Goal: Task Accomplishment & Management: Manage account settings

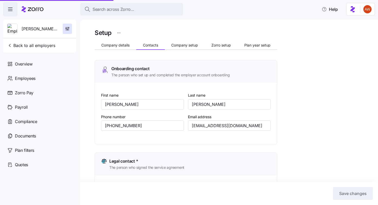
scroll to position [338, 0]
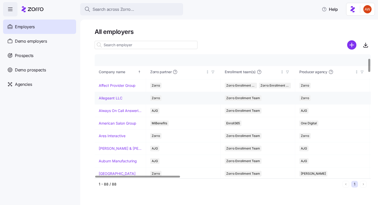
scroll to position [36, 0]
click at [126, 106] on td "Always On Call Answering Service" at bounding box center [120, 110] width 51 height 13
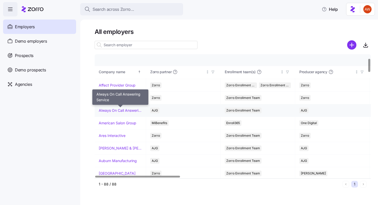
click at [127, 109] on link "Always On Call Answering Service" at bounding box center [120, 110] width 43 height 5
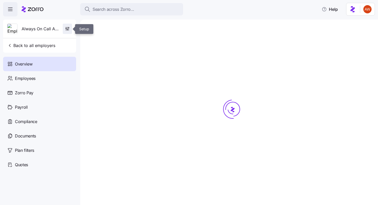
click at [68, 30] on icon "button" at bounding box center [67, 28] width 5 height 5
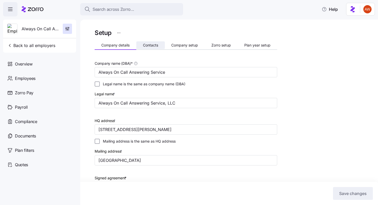
click at [152, 44] on span "Contacts" at bounding box center [150, 45] width 15 height 4
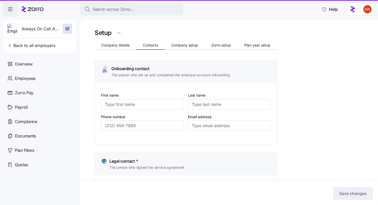
type input "Gerald"
type input "Brosseau, II"
type input "gerald2@alwaysoncall.com"
type input "Gerald"
type input "Brosseau, II"
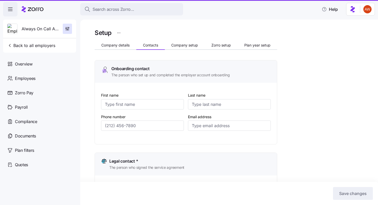
type input "gerald2@alwaysoncall.com"
type input "Melinda"
type input "Rogers"
type input "melinda.rogers@alwaysoncall.com"
type input "Gerald"
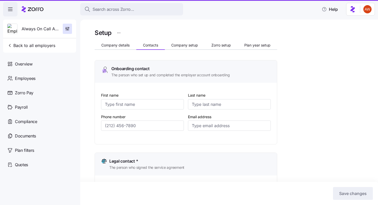
type input "Brosseau, II"
type input "gerald2@alwaysoncall.com"
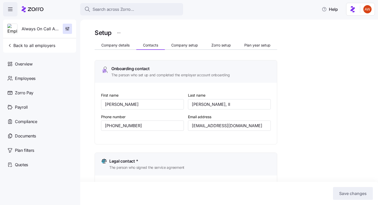
type input "(239) 834-6605"
type input "(239) 834-6606"
type input "(239) 834-6605"
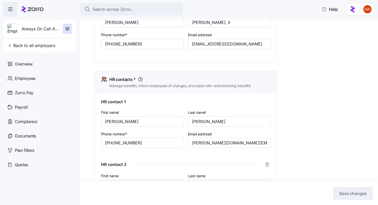
scroll to position [179, 0]
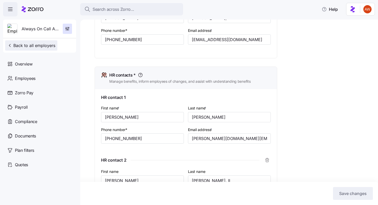
click at [41, 44] on span "Back to all employers" at bounding box center [31, 45] width 48 height 6
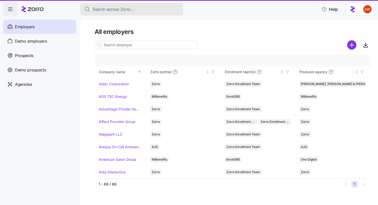
click at [114, 8] on span "Search across Zorro..." at bounding box center [114, 9] width 42 height 6
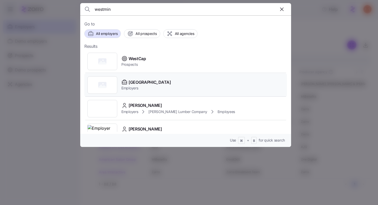
type input "westmin"
click at [143, 86] on span "Employers" at bounding box center [146, 88] width 50 height 5
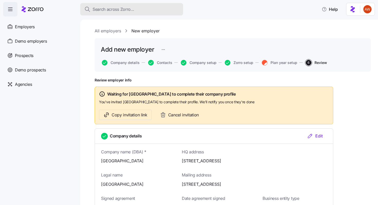
click at [116, 6] on span "Search across Zorro..." at bounding box center [114, 9] width 42 height 6
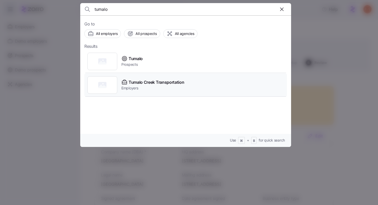
type input "tumalo"
click at [139, 79] on div "Tumalo Creek Transportation Employers" at bounding box center [185, 85] width 203 height 24
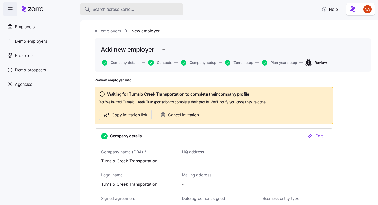
click at [100, 8] on span "Search across Zorro..." at bounding box center [114, 9] width 42 height 6
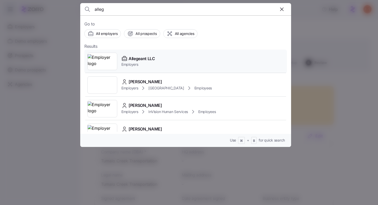
type input "alleg"
click at [130, 62] on span "Allegeant LLC" at bounding box center [142, 59] width 26 height 6
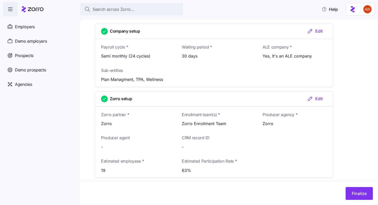
scroll to position [460, 0]
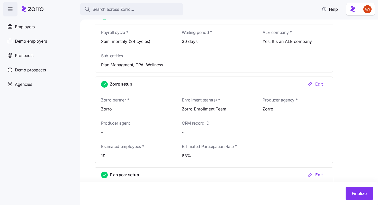
click at [319, 84] on div "Edit" at bounding box center [315, 84] width 16 height 6
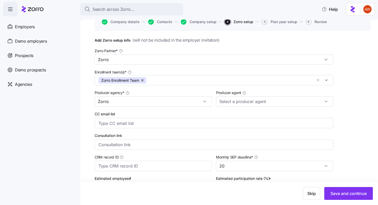
scroll to position [41, 0]
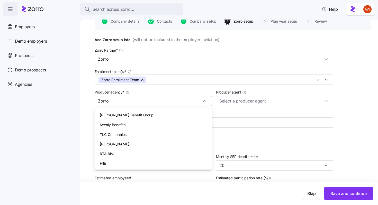
click at [204, 103] on div "Zorro" at bounding box center [153, 101] width 117 height 10
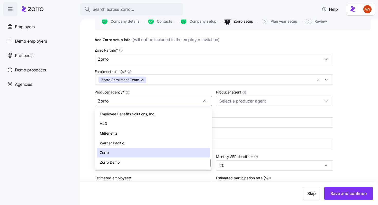
scroll to position [370, 0]
click at [185, 150] on div "Zorro" at bounding box center [153, 153] width 113 height 10
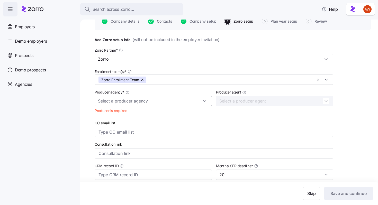
click at [195, 103] on input "Producer agency *" at bounding box center [153, 101] width 117 height 10
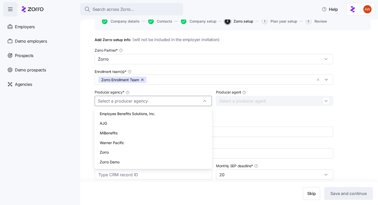
click at [160, 156] on div "Zorro" at bounding box center [153, 153] width 113 height 10
type input "Zorro"
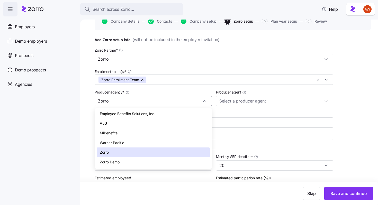
click at [75, 104] on nav "Employers Demo employers Prospects Demo prospects Agencies" at bounding box center [40, 110] width 80 height 189
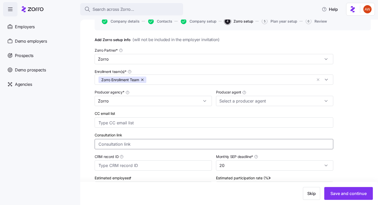
click at [111, 146] on input "Consultation link" at bounding box center [214, 144] width 239 height 10
paste input "https://calendly.com/d/cmq9-rhy-t3m"
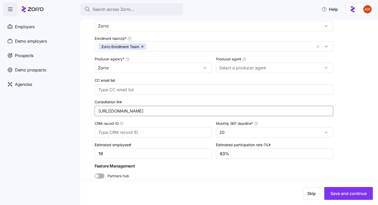
scroll to position [92, 0]
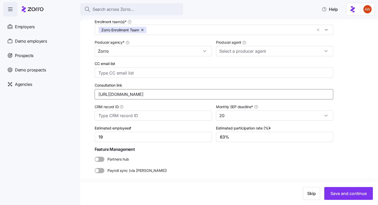
type input "https://calendly.com/d/cmq9-rhy-t3m"
click at [82, 116] on div "All employers New employer Add new employer Company details Contacts Company se…" at bounding box center [229, 113] width 298 height 186
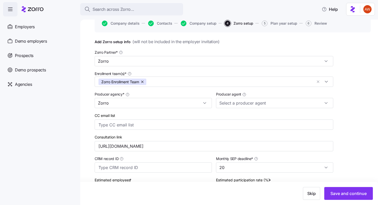
scroll to position [36, 0]
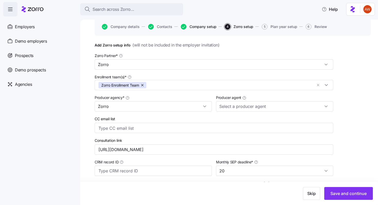
click at [202, 27] on span "Company setup" at bounding box center [202, 27] width 27 height 4
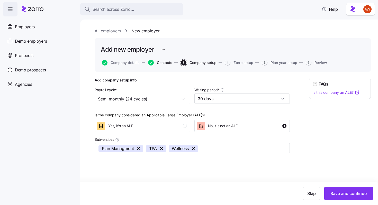
click at [160, 64] on span "Contacts" at bounding box center [164, 63] width 15 height 4
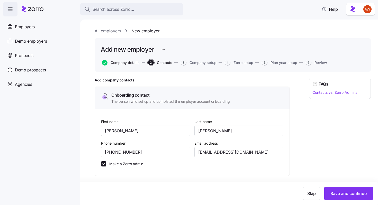
click at [127, 63] on span "Company details" at bounding box center [125, 63] width 29 height 4
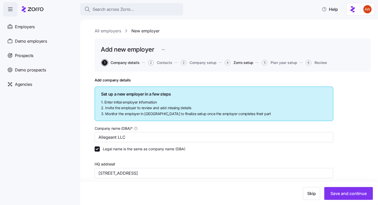
click at [247, 63] on span "Zorro setup" at bounding box center [243, 63] width 20 height 4
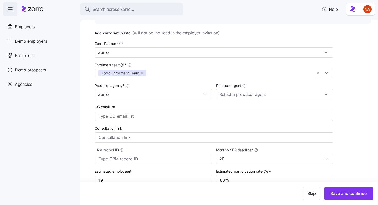
scroll to position [40, 0]
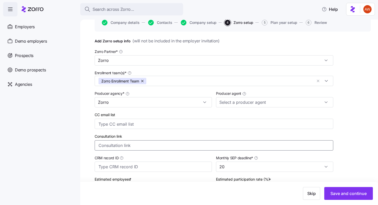
click at [224, 145] on input "Consultation link" at bounding box center [214, 145] width 239 height 10
paste input "https://calendly.com/d/cmq9-rhy-t3m"
type input "https://calendly.com/d/cmq9-rhy-t3m"
click at [353, 196] on span "Save and continue" at bounding box center [348, 193] width 36 height 6
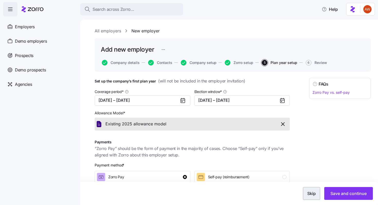
click at [309, 192] on span "Skip" at bounding box center [311, 193] width 8 height 6
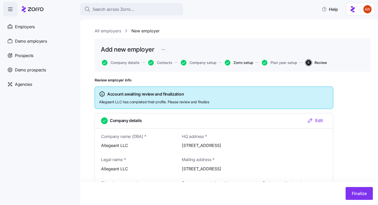
click at [236, 62] on span "Zorro setup" at bounding box center [243, 63] width 20 height 4
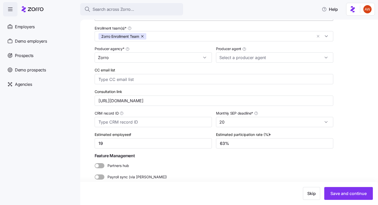
scroll to position [86, 0]
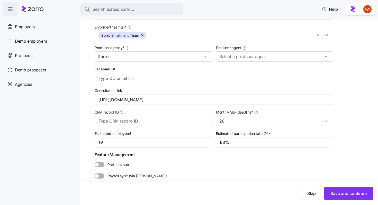
click at [232, 122] on input "20" at bounding box center [274, 121] width 117 height 10
click at [230, 141] on div "10" at bounding box center [274, 141] width 113 height 10
type input "10"
click at [339, 192] on span "Save and continue" at bounding box center [348, 193] width 36 height 6
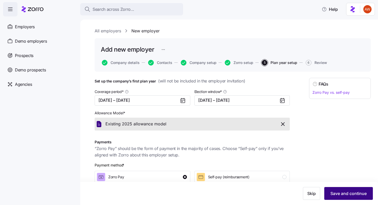
click at [354, 192] on span "Save and continue" at bounding box center [348, 193] width 36 height 6
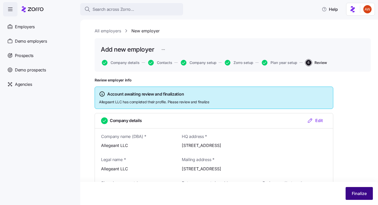
click at [355, 192] on span "Finalize" at bounding box center [359, 193] width 15 height 6
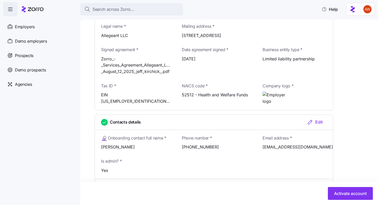
scroll to position [237, 0]
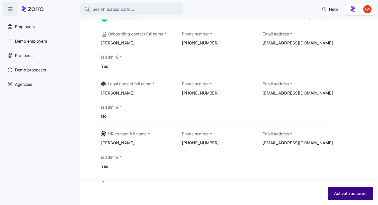
click at [332, 194] on button "Activate account" at bounding box center [350, 193] width 45 height 13
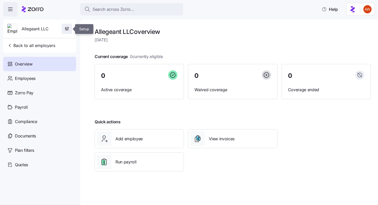
click at [68, 32] on span "button" at bounding box center [67, 29] width 10 height 10
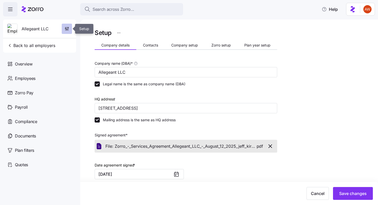
click at [68, 32] on span "button" at bounding box center [67, 29] width 10 height 10
click at [226, 43] on span "Zorro setup" at bounding box center [221, 45] width 20 height 4
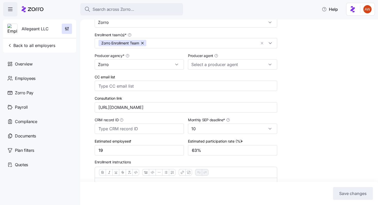
scroll to position [100, 0]
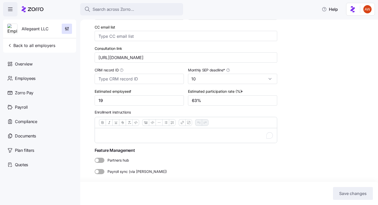
click at [132, 133] on p "To enrich screen reader interactions, please activate Accessibility in Grammarl…" at bounding box center [186, 135] width 174 height 6
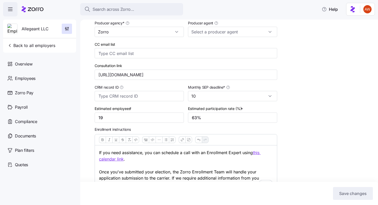
scroll to position [132, 0]
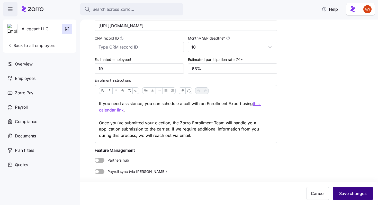
click at [350, 190] on button "Save changes" at bounding box center [353, 193] width 40 height 13
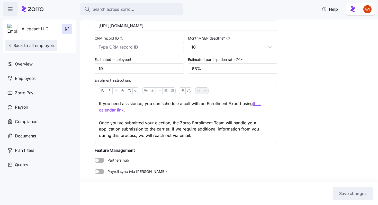
click at [31, 48] on span "Back to all employers" at bounding box center [31, 45] width 48 height 6
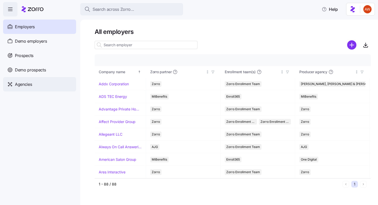
click at [38, 83] on div "Agencies" at bounding box center [39, 84] width 73 height 14
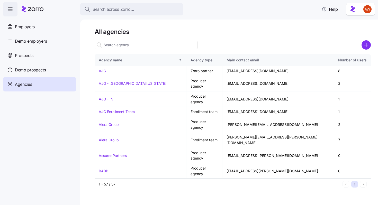
click at [138, 45] on input at bounding box center [146, 45] width 103 height 8
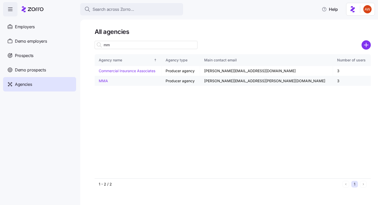
type input "mm"
click at [104, 80] on link "MMA" at bounding box center [103, 81] width 9 height 4
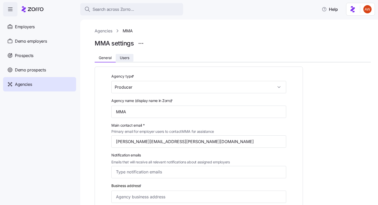
click at [124, 57] on span "Users" at bounding box center [125, 58] width 10 height 4
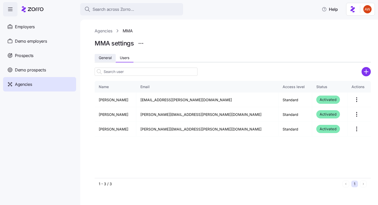
click at [107, 60] on button "General" at bounding box center [105, 58] width 21 height 8
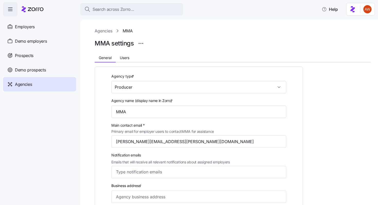
click at [104, 31] on link "Agencies" at bounding box center [104, 31] width 18 height 6
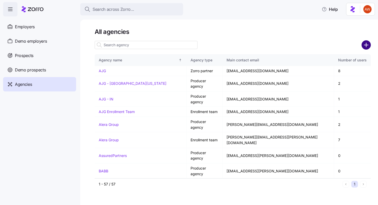
click at [363, 43] on circle "add icon" at bounding box center [366, 45] width 8 height 8
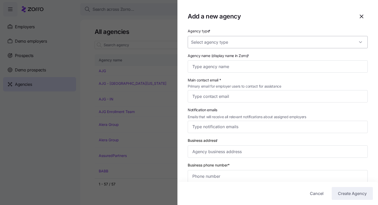
click at [224, 40] on input "Agency type *" at bounding box center [278, 42] width 180 height 12
click at [185, 61] on div "Agency type * Agency name (display name in Zorro) * Main contact email * Primar…" at bounding box center [277, 134] width 200 height 213
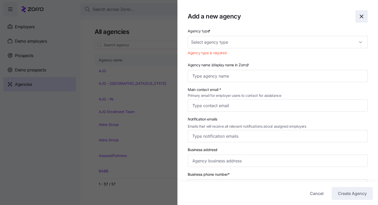
click at [363, 13] on span "button" at bounding box center [361, 17] width 12 height 12
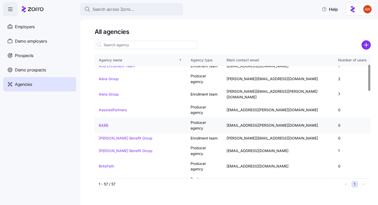
scroll to position [47, 0]
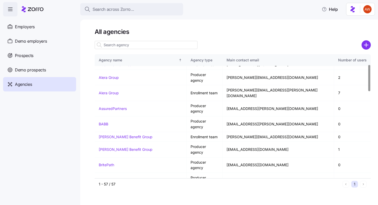
click at [122, 194] on link "BSB Consultants" at bounding box center [113, 196] width 28 height 4
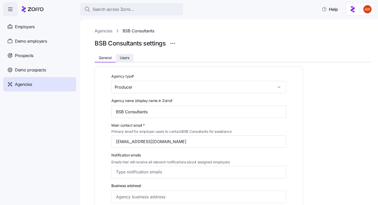
click at [128, 57] on span "Users" at bounding box center [125, 58] width 10 height 4
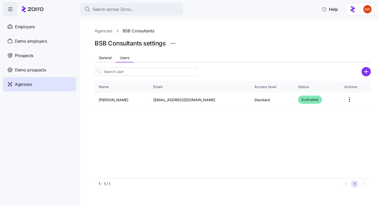
click at [101, 31] on link "Agencies" at bounding box center [104, 31] width 18 height 6
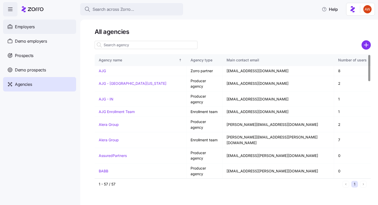
click at [50, 28] on div "Employers" at bounding box center [39, 27] width 73 height 14
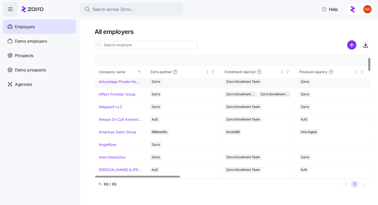
scroll to position [29, 0]
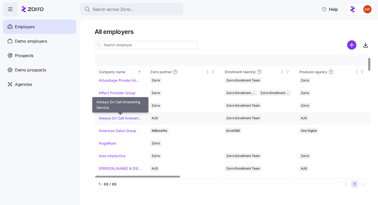
click at [125, 119] on link "Always On Call Answering Service" at bounding box center [120, 118] width 43 height 5
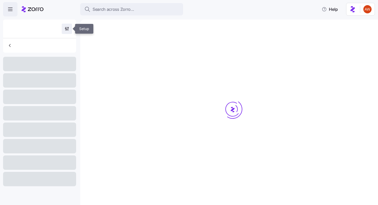
click at [66, 29] on icon "button" at bounding box center [65, 28] width 1 height 1
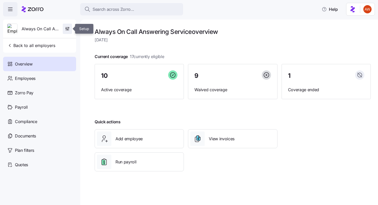
click at [68, 27] on icon "button" at bounding box center [67, 28] width 5 height 5
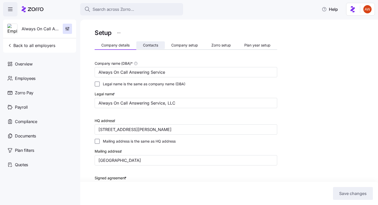
click at [148, 42] on button "Contacts" at bounding box center [150, 45] width 29 height 8
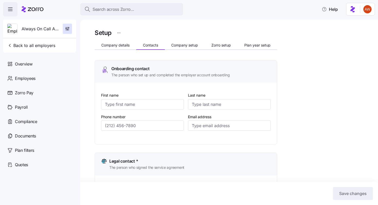
type input "Gerald"
type input "Brosseau, II"
type input "gerald2@alwaysoncall.com"
type input "Gerald"
type input "Brosseau, II"
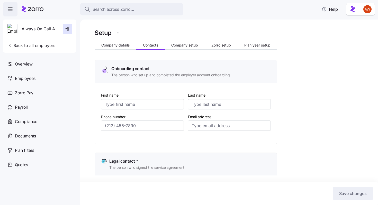
type input "gerald2@alwaysoncall.com"
type input "Melinda"
type input "Rogers"
type input "melinda.rogers@alwaysoncall.com"
type input "Gerald"
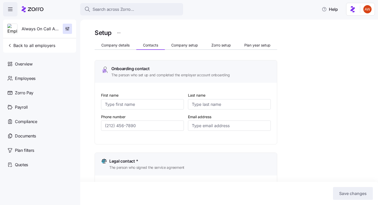
type input "Brosseau, II"
type input "gerald2@alwaysoncall.com"
type input "(239) 834-6605"
type input "(239) 834-6606"
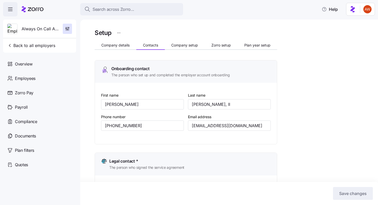
type input "(239) 834-6605"
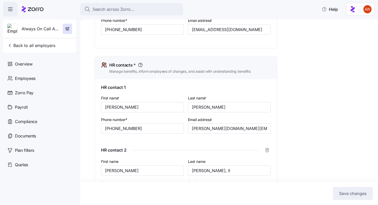
scroll to position [190, 0]
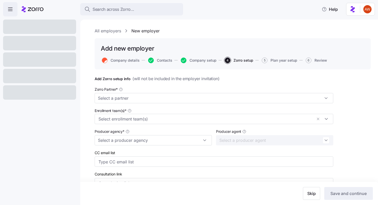
type input "19"
type input "63%"
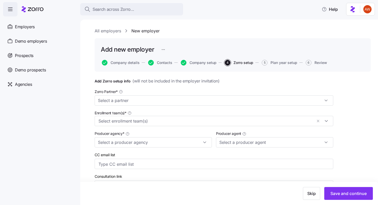
type input "20"
type input "Zorro"
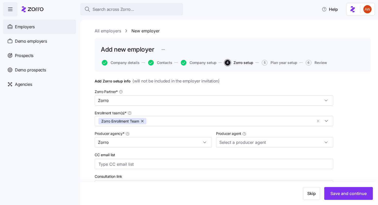
click at [34, 28] on span "Employers" at bounding box center [25, 27] width 20 height 6
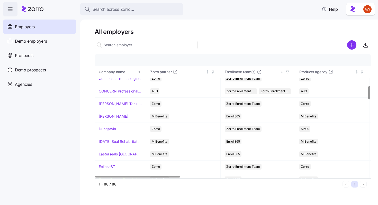
scroll to position [296, 0]
click at [107, 128] on link "Dungarvin" at bounding box center [107, 128] width 17 height 5
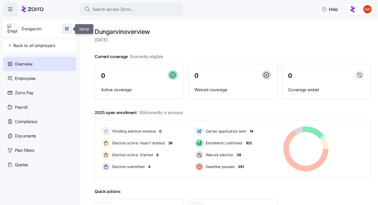
click at [66, 30] on icon "button" at bounding box center [66, 29] width 1 height 1
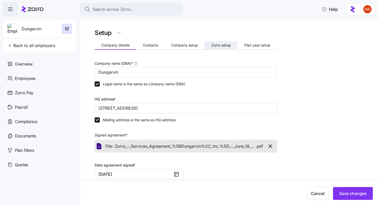
click at [220, 45] on span "Zorro setup" at bounding box center [221, 45] width 20 height 4
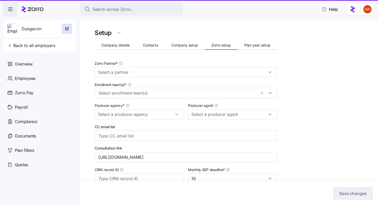
type input "Maggie Martin (maggie.martin@marshmma.com)"
type input "Zorro"
type input "MMA"
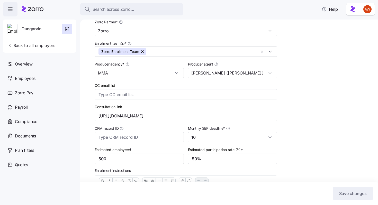
scroll to position [42, 0]
drag, startPoint x: 189, startPoint y: 116, endPoint x: 89, endPoint y: 116, distance: 99.5
click at [89, 116] on div "Setup Company details Contacts Company setup Zorro setup Plan year setup Zorro …" at bounding box center [229, 113] width 298 height 186
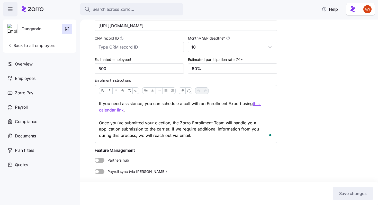
drag, startPoint x: 182, startPoint y: 136, endPoint x: 95, endPoint y: 102, distance: 93.6
click at [95, 102] on div "If you need assistance, you can schedule a call with an Enrollment Expert using…" at bounding box center [186, 119] width 182 height 47
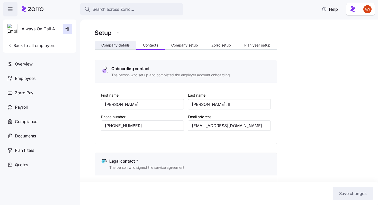
click at [114, 45] on span "Company details" at bounding box center [115, 45] width 28 height 4
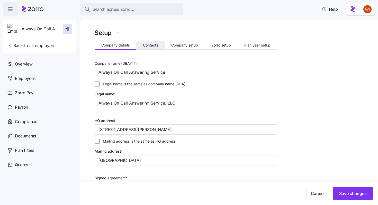
click at [145, 45] on span "Contacts" at bounding box center [150, 45] width 15 height 4
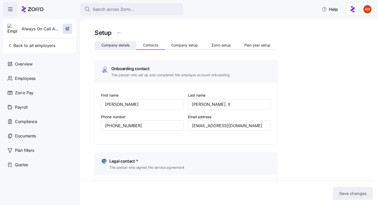
click at [114, 45] on span "Company details" at bounding box center [115, 45] width 28 height 4
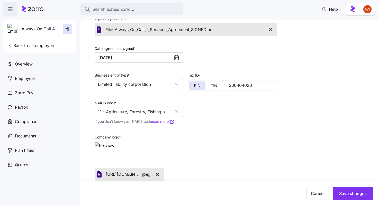
scroll to position [157, 0]
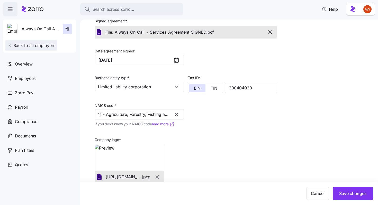
click at [54, 43] on span "Back to all employers" at bounding box center [31, 45] width 48 height 6
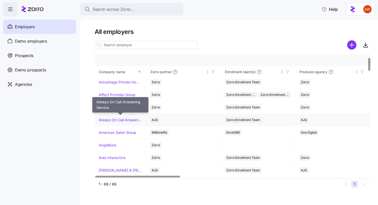
scroll to position [52, 0]
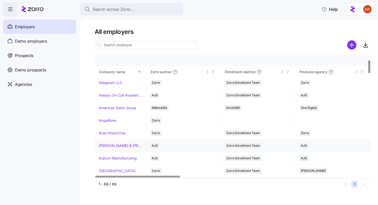
click at [117, 145] on link "[PERSON_NAME] & [PERSON_NAME]'s" at bounding box center [120, 145] width 43 height 5
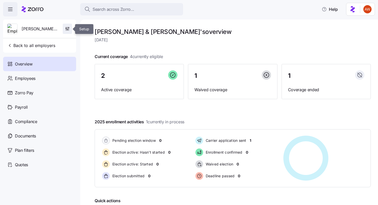
click at [68, 28] on icon "button" at bounding box center [67, 28] width 5 height 5
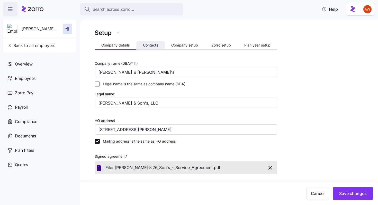
click at [154, 45] on span "Contacts" at bounding box center [150, 45] width 15 height 4
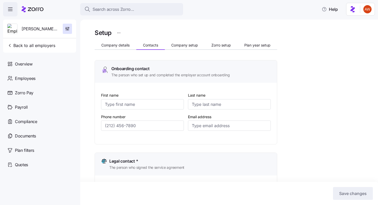
type input "Bob"
type input "Arnold"
type input "arnoldandsonskfc@gmail.com"
type input "Bob"
type input "Arnold"
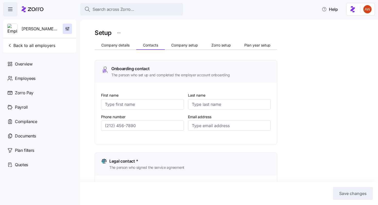
type input "arnoldandsonskfc@gmail.com"
type input "Bob"
type input "Arnold"
type input "arnoldandsonskfc@gmail.com"
type input "Bob"
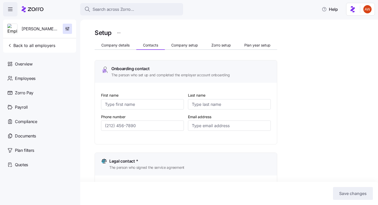
type input "Arnold"
type input "arnoldandsonskfc@gmail.com"
type input "(216) 314-0277"
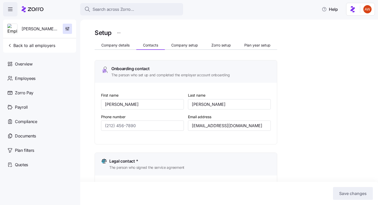
type input "(216) 314-0277"
click at [109, 46] on span "Company details" at bounding box center [115, 45] width 28 height 4
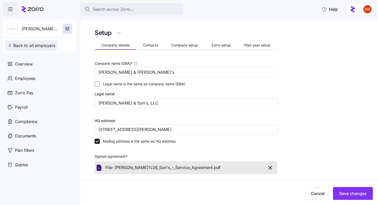
click at [35, 49] on button "Back to all employers" at bounding box center [31, 45] width 52 height 10
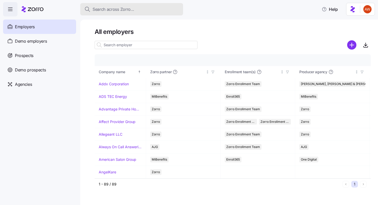
click at [132, 7] on span "Search across Zorro..." at bounding box center [114, 9] width 42 height 6
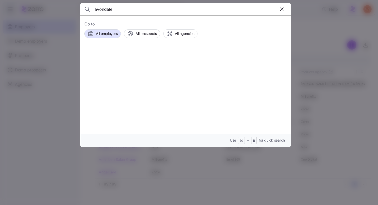
type input "avondale"
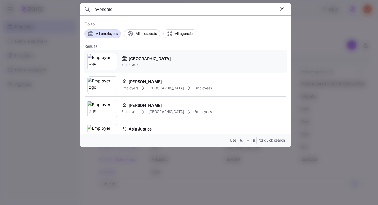
click at [149, 57] on span "[GEOGRAPHIC_DATA]" at bounding box center [150, 59] width 42 height 6
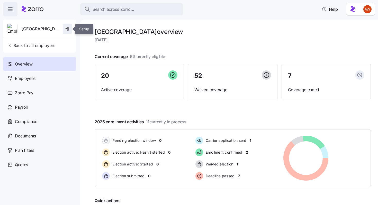
click at [66, 30] on icon "button" at bounding box center [67, 28] width 5 height 5
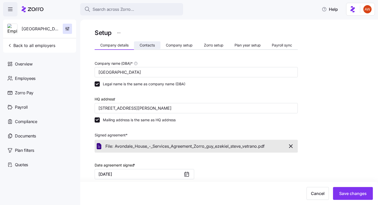
click at [150, 44] on span "Contacts" at bounding box center [147, 45] width 15 height 4
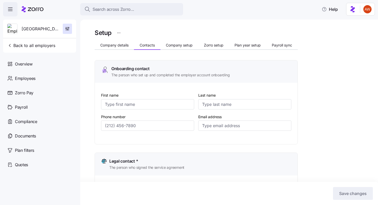
type input "Sonya"
type input "Smith"
type input "sonyas@avondalehouse.org"
type input "Steve"
type input "Vetrano"
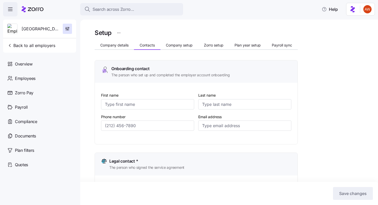
type input "stevev@avondalehouse.org"
type input "Sonya"
type input "Smith"
type input "sonyas@avondalehouse.org"
type input "Steve"
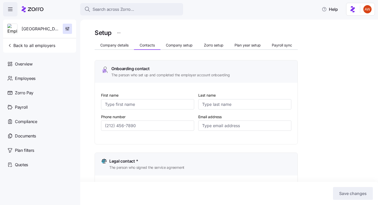
type input "Vetrano"
type input "stevev@avondalehouse.org"
type input "(713) 993-9544"
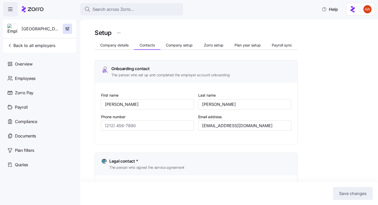
type input "(713) 993-9544"
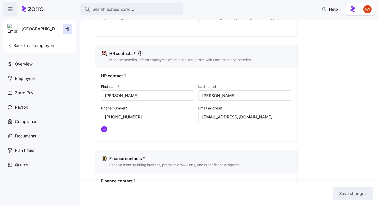
scroll to position [201, 0]
click at [48, 44] on span "Back to all employers" at bounding box center [31, 45] width 48 height 6
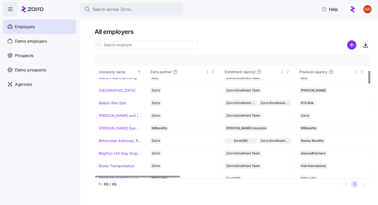
scroll to position [152, 0]
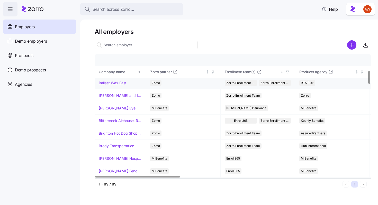
click at [117, 82] on link "Ballast Wax East" at bounding box center [113, 82] width 28 height 5
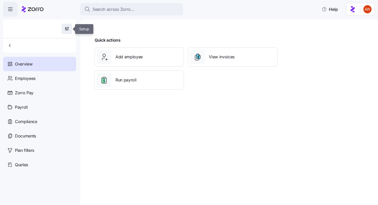
click at [65, 30] on icon "button" at bounding box center [66, 28] width 5 height 5
click at [68, 26] on span "button" at bounding box center [67, 29] width 10 height 10
click at [70, 31] on span "button" at bounding box center [67, 29] width 10 height 10
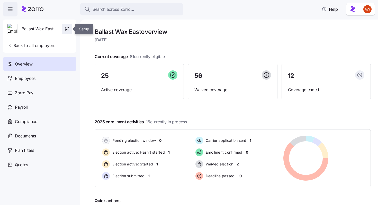
click at [67, 28] on icon "button" at bounding box center [67, 28] width 0 height 2
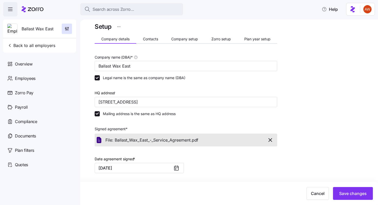
scroll to position [3, 0]
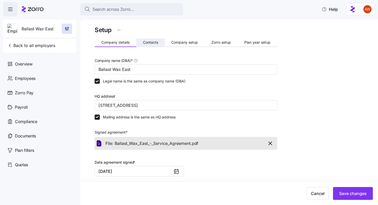
click at [147, 39] on button "Contacts" at bounding box center [150, 43] width 29 height 8
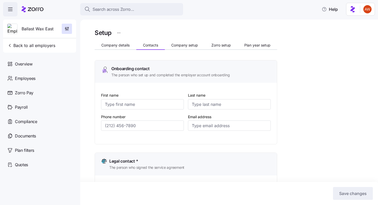
type input "Heather"
type input "Graham"
type input "heather.graham@ballastwax.com"
type input "DJ"
type input "Faldowski"
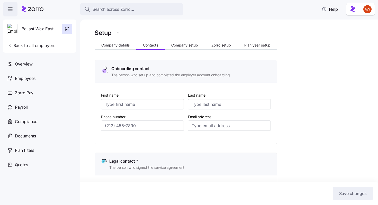
type input "dj@ballastholdings.com"
type input "Annie"
type input "Snyder"
type input "annie.snyder@ballastwax.com"
type input "Heather"
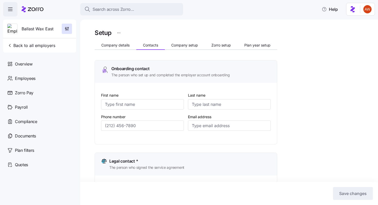
type input "Graham"
type input "heather.graham@ballastwax.com"
type input "(201) 321-1391"
type input "(724) 747-4109"
type input "(641) 529-2578"
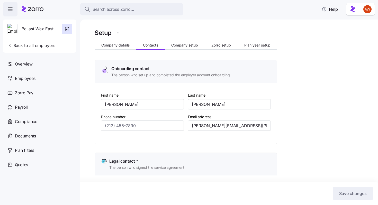
type input "(201) 321-1391"
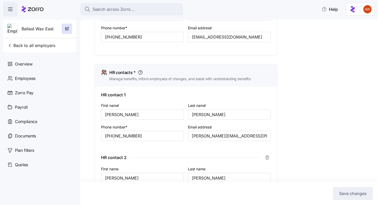
scroll to position [182, 0]
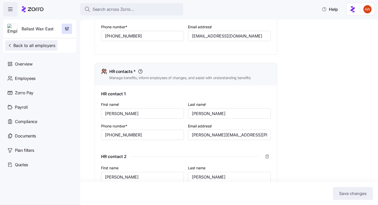
click at [24, 49] on button "Back to all employers" at bounding box center [31, 45] width 52 height 10
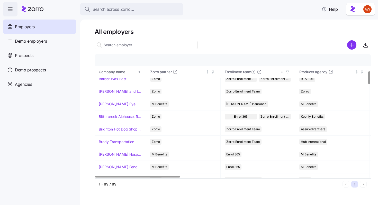
scroll to position [157, 0]
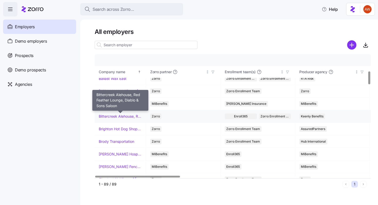
click at [111, 116] on link "Bittercreek Alehouse, Red Feather Lounge, Diablo & Sons Saloon" at bounding box center [120, 116] width 43 height 5
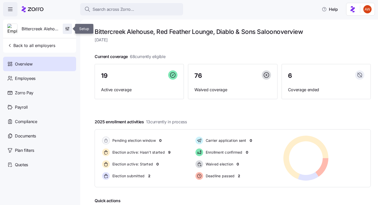
click at [69, 27] on icon "button" at bounding box center [69, 27] width 0 height 0
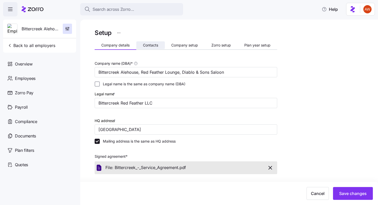
click at [150, 43] on span "Contacts" at bounding box center [150, 45] width 15 height 4
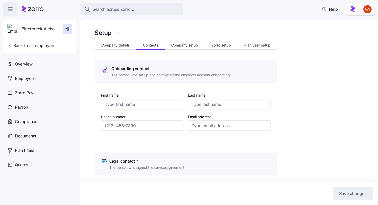
type input "Jami"
type input "Adams"
type input "jmax820@yahoo.com"
type input "Jami"
type input "Adams"
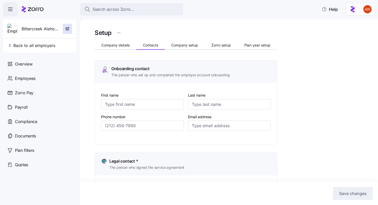
type input "jmax820@yahoo.com"
type input "Jami"
type input "Adams"
type input "jmax820@yahoo.com"
type input "Jami"
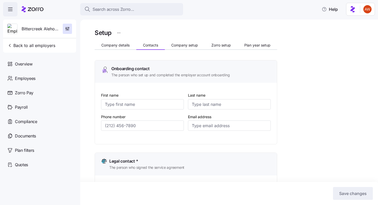
type input "Adams"
type input "jmax820@yahoo.com"
type input "(208) 861-0152"
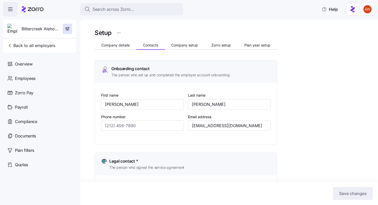
type input "(208) 861-0152"
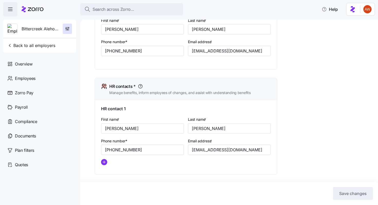
scroll to position [168, 0]
click at [17, 44] on span "Back to all employers" at bounding box center [31, 45] width 48 height 6
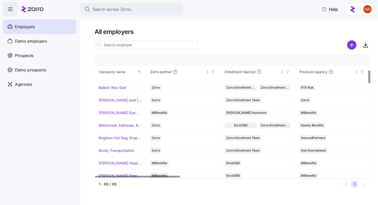
scroll to position [148, 0]
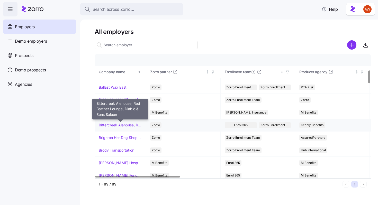
click at [116, 127] on link "Bittercreek Alehouse, Red Feather Lounge, Diablo & Sons Saloon" at bounding box center [120, 125] width 43 height 5
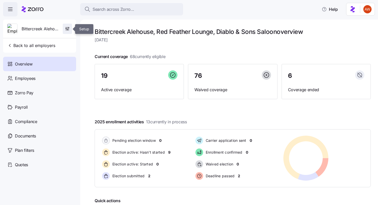
click at [69, 29] on icon "button" at bounding box center [69, 29] width 0 height 2
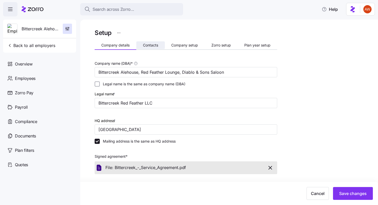
click at [150, 45] on span "Contacts" at bounding box center [150, 45] width 15 height 4
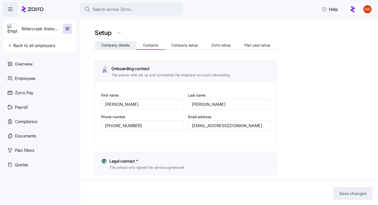
click at [118, 45] on span "Company details" at bounding box center [115, 45] width 28 height 4
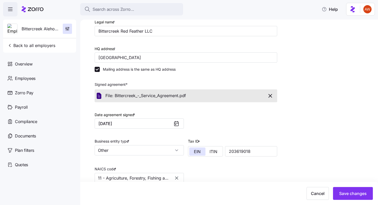
scroll to position [108, 0]
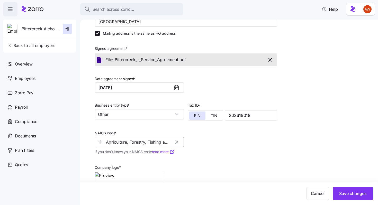
click at [139, 141] on input "11 - Agriculture, Forestry, Fishing and Hunting" at bounding box center [139, 142] width 89 height 10
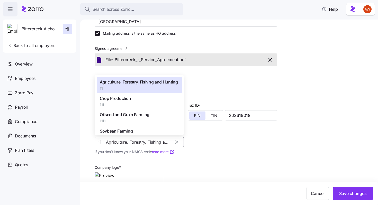
click at [177, 142] on icon "button" at bounding box center [176, 142] width 5 height 5
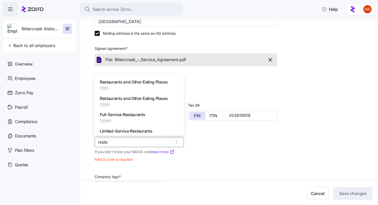
click at [142, 117] on span "Full-Service Restaurants" at bounding box center [122, 115] width 45 height 6
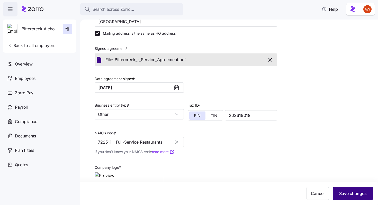
type input "722511 - Full-Service Restaurants"
click at [349, 193] on span "Save changes" at bounding box center [353, 193] width 28 height 6
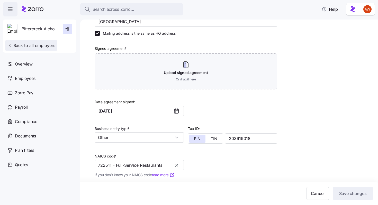
click at [37, 47] on span "Back to all employers" at bounding box center [31, 45] width 48 height 6
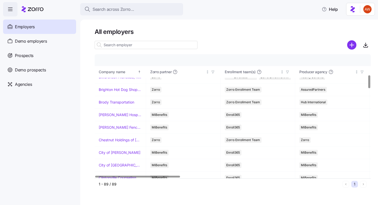
scroll to position [194, 0]
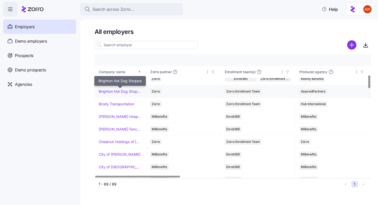
click at [117, 90] on link "Brighton Hot Dog Shoppe" at bounding box center [120, 91] width 43 height 5
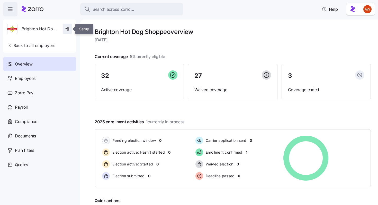
click at [68, 28] on icon "button" at bounding box center [67, 28] width 5 height 5
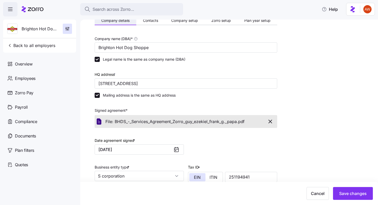
scroll to position [9, 0]
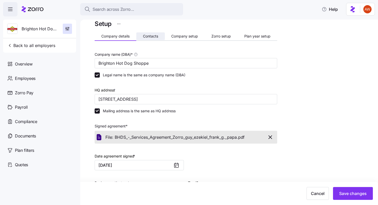
click at [152, 34] on span "Contacts" at bounding box center [150, 36] width 15 height 4
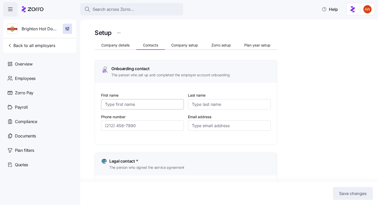
type input "Jody"
type input "Stanislawski"
type input "jkstan@bhdsinc.com"
type input "Frank"
type input "Papa"
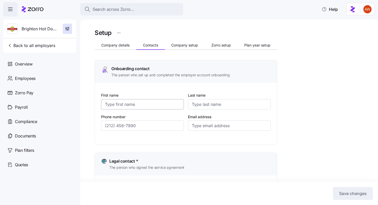
type input "fgpapa@bhdsinc.com"
type input "Jody"
type input "Stanislawski"
type input "jkstan@bhdsinc.com"
type input "Sharon"
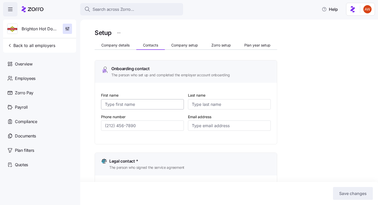
type input "Balogh"
type input "ssbalogh@bhdsinc.com"
type input "(724) 601-2849"
type input "(724) 601-6740"
type input "(724) 601-2849"
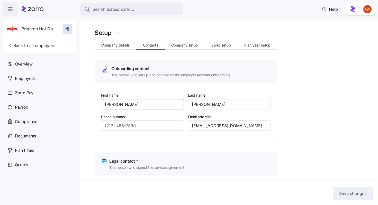
type input "(724) 601-6090"
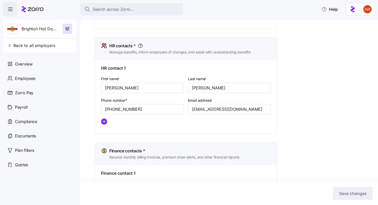
scroll to position [213, 0]
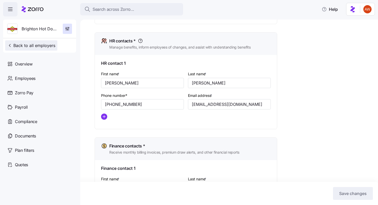
click at [43, 47] on span "Back to all employers" at bounding box center [31, 45] width 48 height 6
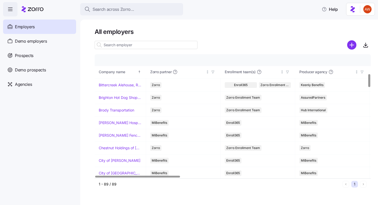
scroll to position [203, 0]
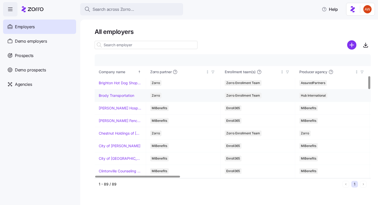
click at [124, 94] on link "Brody Transportation" at bounding box center [116, 95] width 35 height 5
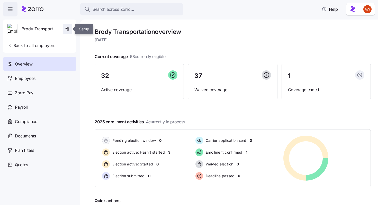
click at [68, 29] on icon "button" at bounding box center [67, 28] width 5 height 5
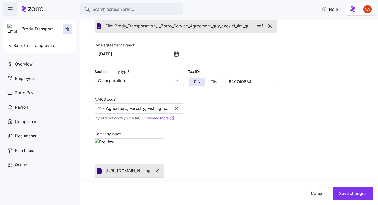
scroll to position [19, 0]
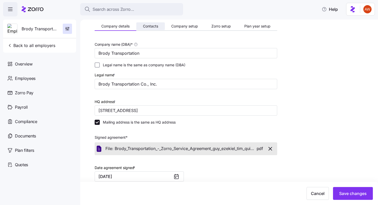
click at [150, 26] on span "Contacts" at bounding box center [150, 26] width 15 height 4
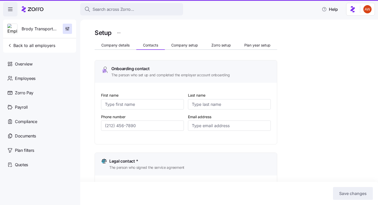
type input "Timothy"
type input "Quigg"
type input "tquigg@brodytrans.com"
type input "Timothy"
type input "Quigg"
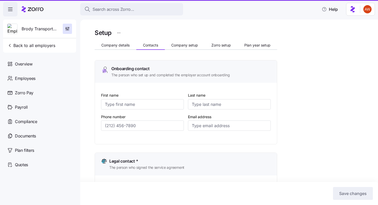
type input "tquigg@brodytrans.com"
type input "Timothy"
type input "Quigg"
type input "tquigg@brodytrans.com"
type input "Tim"
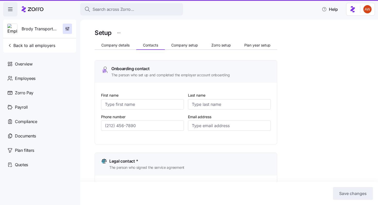
type input "Quigg"
type input "tquigg@brodytrans.com"
type input "(410) 947-7000"
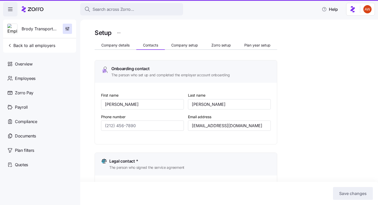
type input "(410) 826-5986"
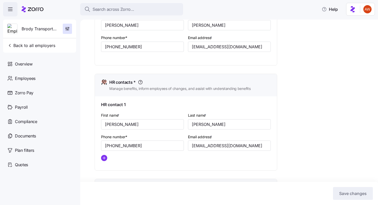
scroll to position [172, 0]
click at [41, 48] on span "Back to all employers" at bounding box center [31, 45] width 48 height 6
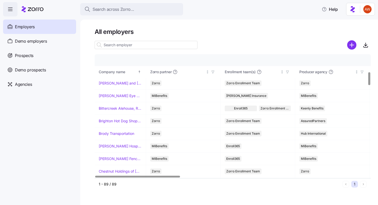
scroll to position [165, 0]
click at [114, 133] on link "Brody Transportation" at bounding box center [116, 133] width 35 height 5
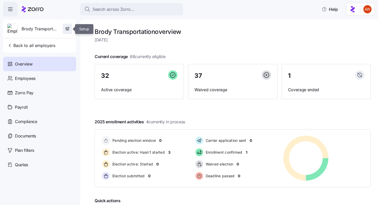
click at [67, 31] on icon "button" at bounding box center [67, 28] width 5 height 5
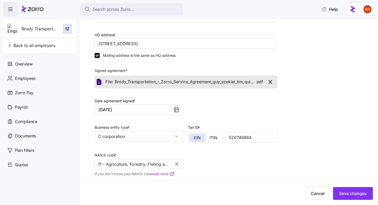
scroll to position [145, 0]
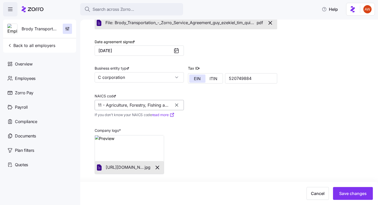
click at [118, 105] on input "11 - Agriculture, Forestry, Fishing and Hunting" at bounding box center [139, 105] width 89 height 10
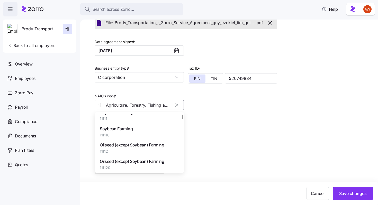
scroll to position [61, 0]
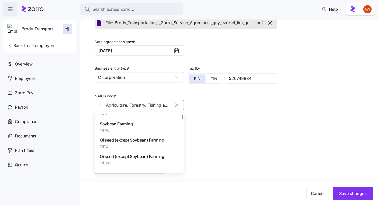
click at [179, 105] on icon "button" at bounding box center [176, 105] width 5 height 5
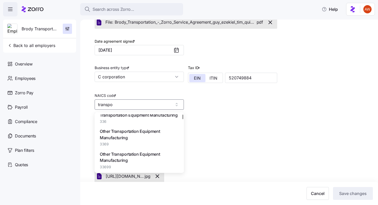
scroll to position [0, 0]
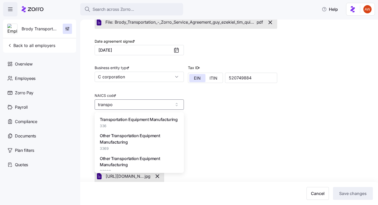
click at [144, 126] on span "336" at bounding box center [139, 125] width 78 height 5
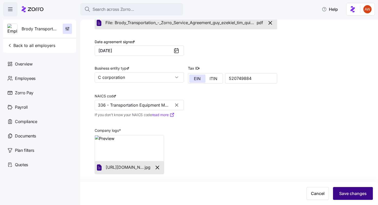
type input "336 - Transportation Equipment Manufacturing"
click at [349, 194] on span "Save changes" at bounding box center [353, 193] width 28 height 6
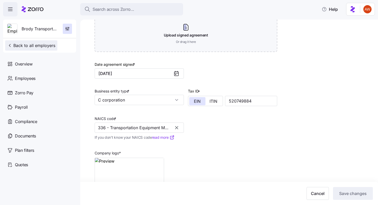
click at [42, 45] on span "Back to all employers" at bounding box center [31, 45] width 48 height 6
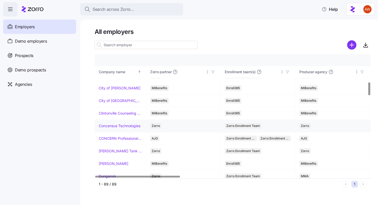
scroll to position [263, 0]
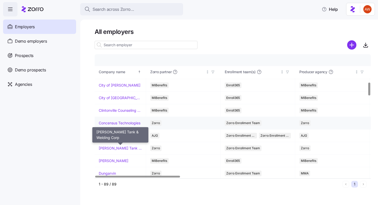
click at [120, 146] on link "[PERSON_NAME] Tank & Welding Corp" at bounding box center [120, 148] width 43 height 5
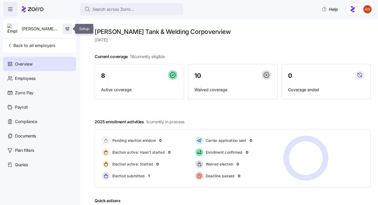
click at [68, 30] on icon "button" at bounding box center [67, 28] width 5 height 5
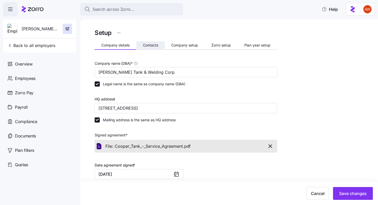
click at [151, 44] on span "Contacts" at bounding box center [150, 45] width 15 height 4
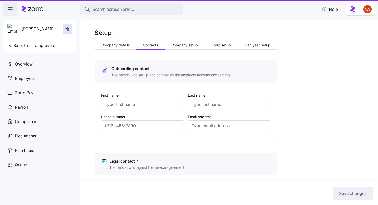
type input "Naomi"
type input "Cooper"
type input "ncooper@coopertank.com"
type input "Naomi"
type input "Cooper"
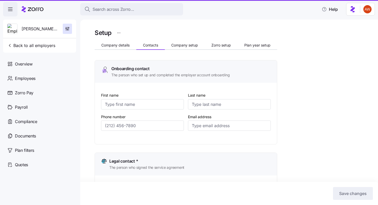
type input "ncooper@coopertank.com"
type input "Michael"
type input "Littwin"
type input "mlittwin@coopertank.com"
type input "Michael"
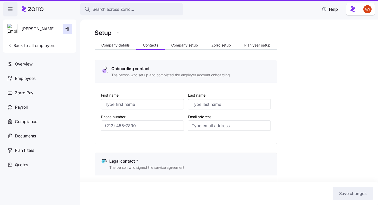
type input "Littwin"
type input "mlittwin@coopertank.com"
type input "(917) 497-4431"
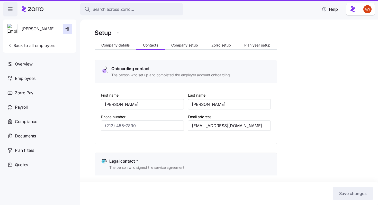
type input "(917) 497-4431"
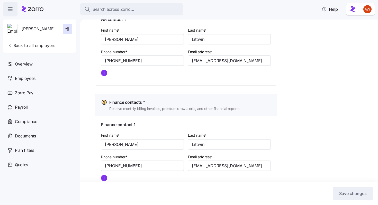
scroll to position [274, 0]
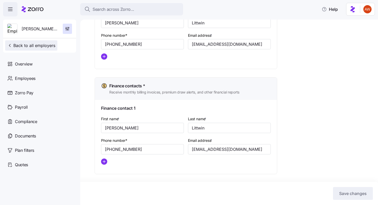
click at [38, 47] on span "Back to all employers" at bounding box center [31, 45] width 48 height 6
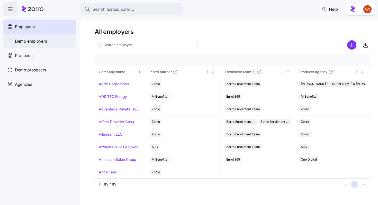
click at [37, 47] on div "Demo employers" at bounding box center [39, 41] width 73 height 14
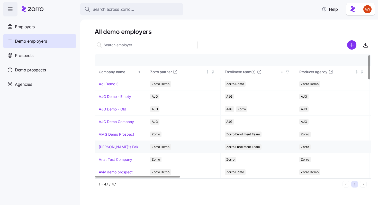
scroll to position [222, 0]
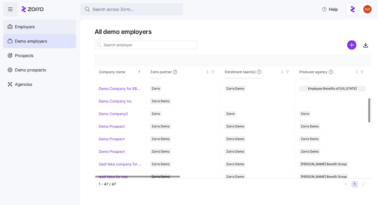
click at [49, 28] on div "Employers" at bounding box center [39, 27] width 73 height 14
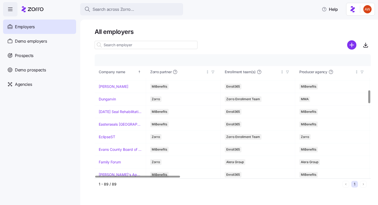
scroll to position [339, 0]
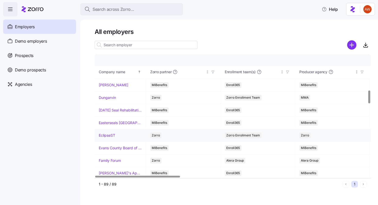
click at [112, 134] on link "EclipseST" at bounding box center [107, 135] width 16 height 5
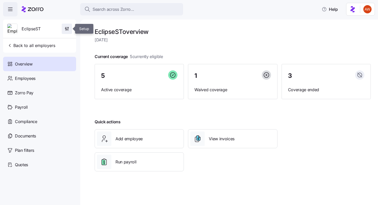
click at [71, 29] on span "button" at bounding box center [67, 29] width 10 height 10
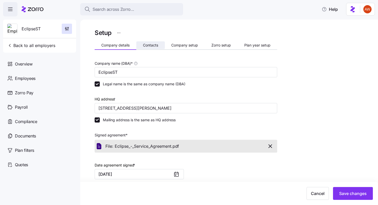
click at [144, 48] on button "Contacts" at bounding box center [150, 45] width 29 height 8
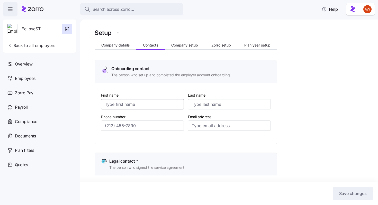
type input "Rebecca"
type input "Schuler"
type input "becca@eclipse-st.com"
type input "Becca"
type input "Schuler"
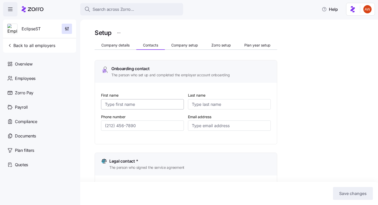
type input "becca@eclipse-st.com"
type input "Becca"
type input "Schuler"
type input "becca@eclipse-st.com"
type input "Eclipse"
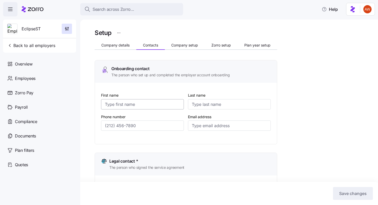
type input "Technologies"
type input "accounting@eclipse-st.com"
type input "(412) 527-4141"
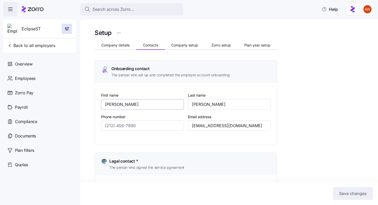
type input "(412) 238-7250"
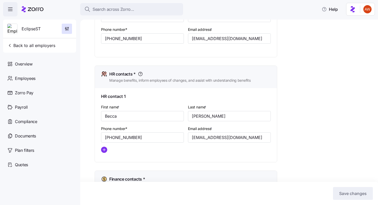
scroll to position [181, 0]
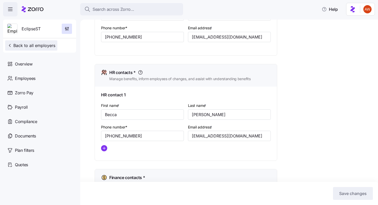
click at [55, 45] on button "Back to all employers" at bounding box center [31, 45] width 52 height 10
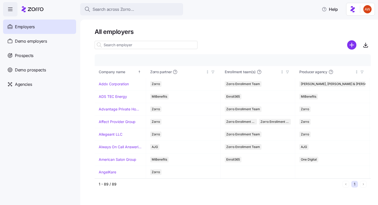
click at [125, 43] on input at bounding box center [146, 45] width 103 height 8
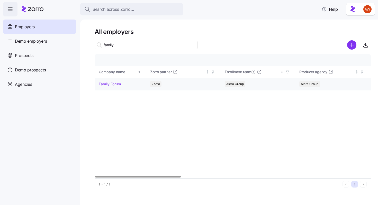
type input "family"
click at [110, 84] on link "Family Forum" at bounding box center [110, 83] width 22 height 5
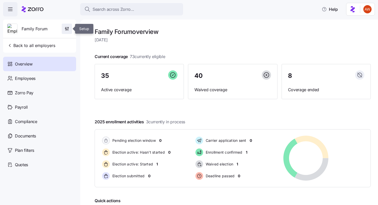
click at [68, 30] on icon "button" at bounding box center [66, 28] width 5 height 5
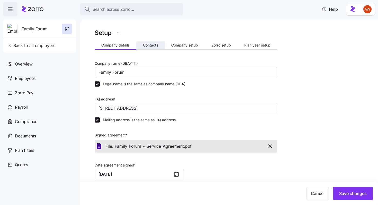
click at [157, 43] on span "Contacts" at bounding box center [150, 45] width 15 height 4
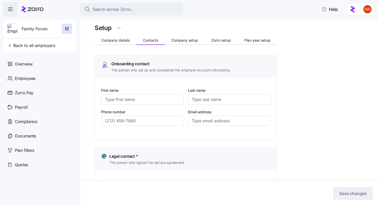
type input "Lynn"
type input "Timmons"
type input "lynnt@familyforum.org"
type input "Jeanne"
type input "[PERSON_NAME]"
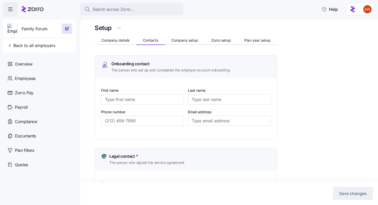
type input "jeannem@familyforum.org"
type input "Lilian"
type input "Hassel"
type input "LilianH@familyforum.org"
type input "Alexa"
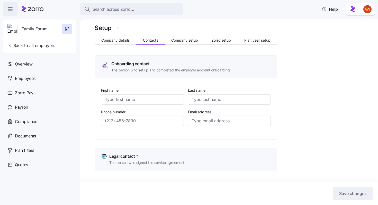
type input "Dominguez"
type input "AlexaD@familyforum.org"
type input "(715) 392-9896"
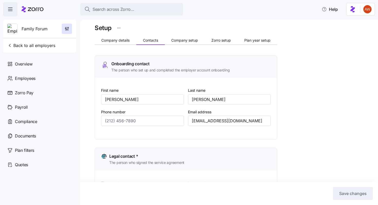
type input "(715) 392-9896"
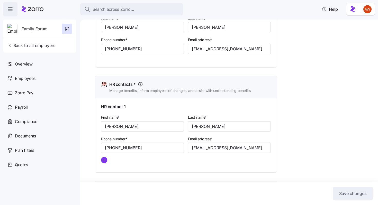
scroll to position [196, 0]
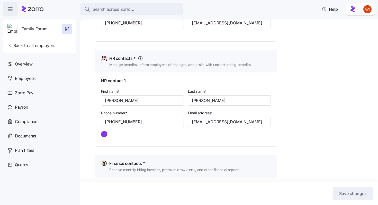
click at [142, 108] on div "Phone number* (715) 392-9896" at bounding box center [142, 119] width 87 height 22
click at [51, 45] on span "Back to all employers" at bounding box center [31, 45] width 48 height 6
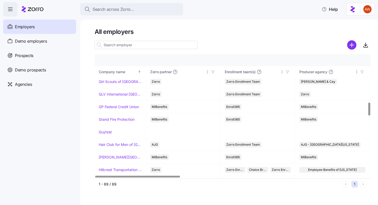
scroll to position [454, 0]
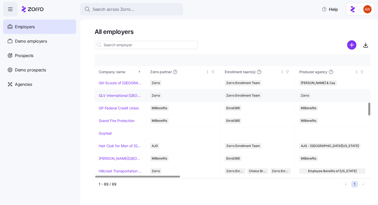
click at [121, 96] on link "GLV International [GEOGRAPHIC_DATA]" at bounding box center [120, 95] width 43 height 5
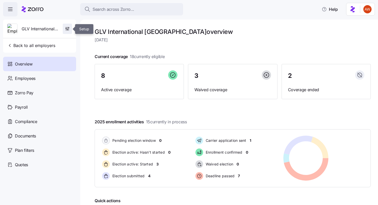
click at [69, 28] on icon "button" at bounding box center [67, 28] width 5 height 5
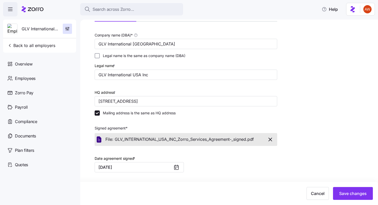
scroll to position [15, 0]
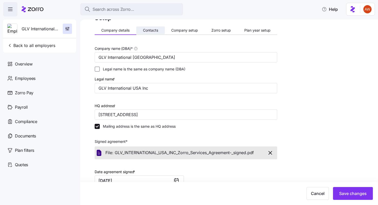
click at [148, 31] on span "Contacts" at bounding box center [150, 31] width 15 height 4
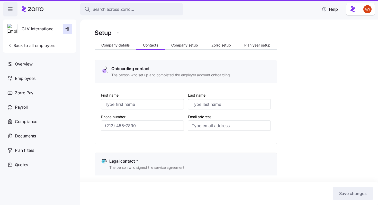
type input "Christopher"
type input "Wright"
type input "Mattw@glv1995.com"
type input "Gilad"
type input "Lev"
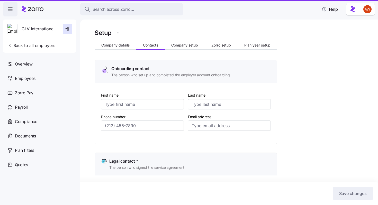
type input "gilad@glv1995.com"
type input "Christopher"
type input "Wright"
type input "Mattw@glv1995.com"
type input "Yogyata"
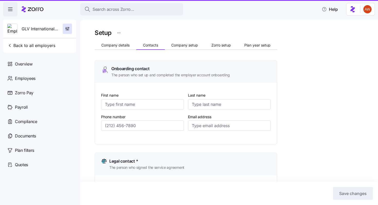
type input "Pahuja"
type input "GLV@myomnifi.com"
type input "(786) 224-7346"
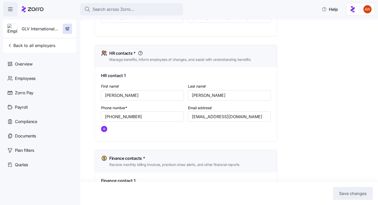
scroll to position [203, 0]
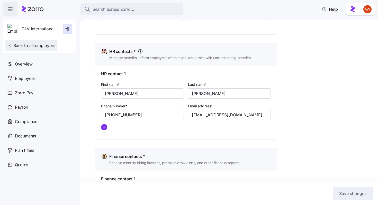
click at [24, 50] on button "Back to all employers" at bounding box center [31, 45] width 52 height 10
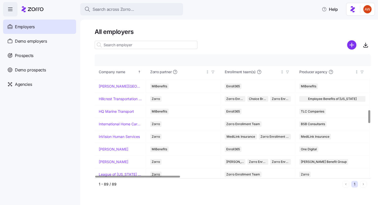
scroll to position [527, 0]
click at [120, 97] on link "Hillcrest Transportation Inc." at bounding box center [120, 98] width 43 height 5
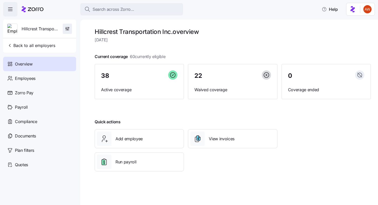
click at [70, 29] on span "button" at bounding box center [67, 29] width 9 height 10
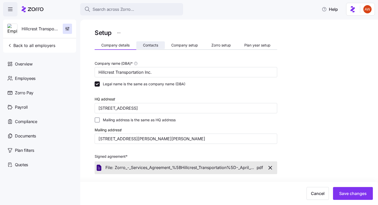
click at [148, 42] on button "Contacts" at bounding box center [150, 45] width 29 height 8
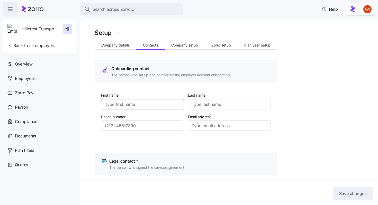
type input "Thomas"
type input "Puryear"
type input "tompuryear@hillcresttransportation.com"
type input "Thomas"
type input "Puryear"
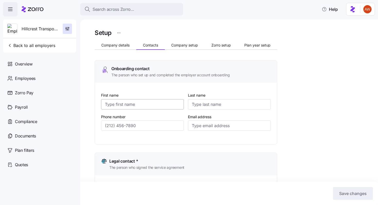
type input "tompuryear@hillcresttransportation.com"
type input "Hannah"
type input "Jessup"
type input "hannah.jessup@hillcresttransportation.com"
type input "Hannah"
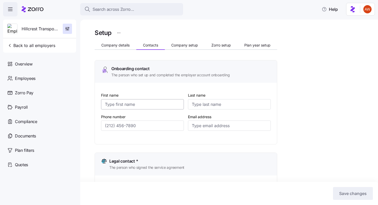
type input "Jessup"
type input "hannah.jessup@hillcresttransportation.com"
type input "(804) 861-1100"
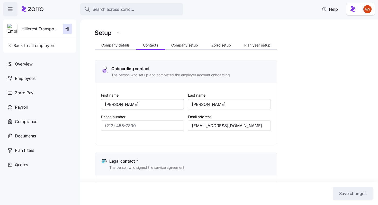
type input "(804) 861-1100"
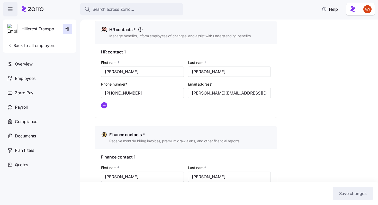
scroll to position [223, 0]
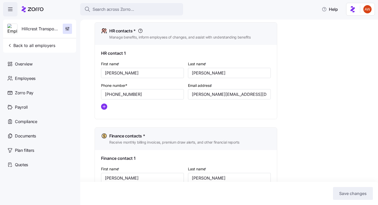
click at [121, 106] on div at bounding box center [186, 107] width 170 height 6
click at [47, 46] on span "Back to all employers" at bounding box center [31, 45] width 48 height 6
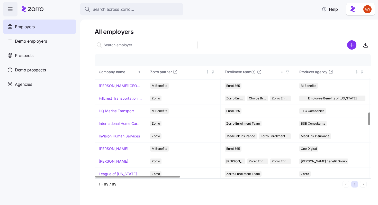
scroll to position [548, 0]
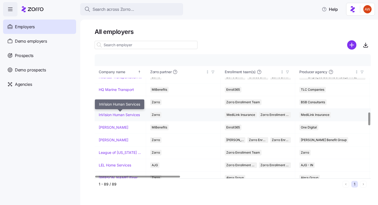
click at [127, 114] on link "InVision Human Services" at bounding box center [119, 114] width 41 height 5
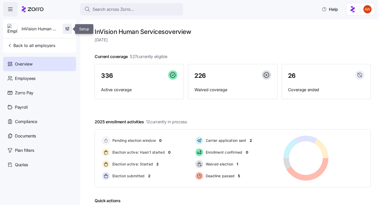
click at [70, 30] on span "button" at bounding box center [67, 29] width 9 height 10
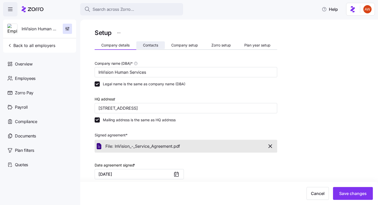
click at [146, 46] on span "Contacts" at bounding box center [150, 45] width 15 height 4
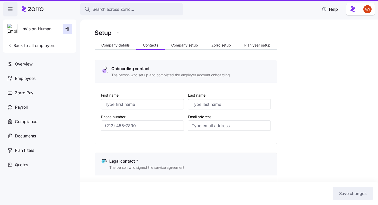
type input "Ray"
type input "Herron"
type input "rherron@invisionhs.org"
type input "Raymond"
type input "Herron"
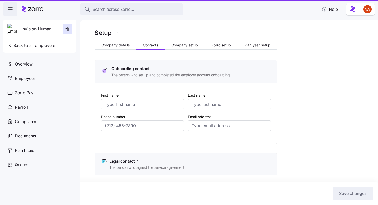
type input "rherron@invisionhs.org"
type input "Tara"
type input "Moore"
type input "tmoore@invisionhs.org"
type input "JR"
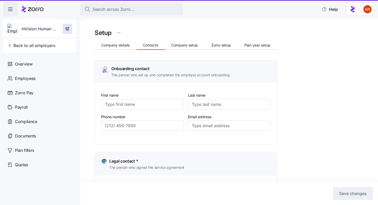
type input "Horne"
type input "jhorne@invisionhs.org"
type input "(412) 498-0746"
type input "(412) 779-4951"
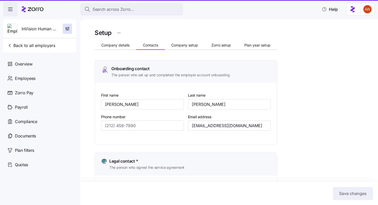
type input "(724) 933-2972"
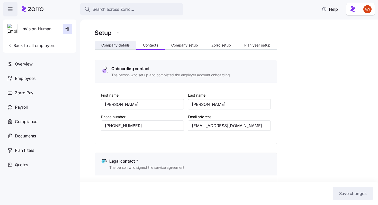
click at [123, 46] on span "Company details" at bounding box center [115, 45] width 28 height 4
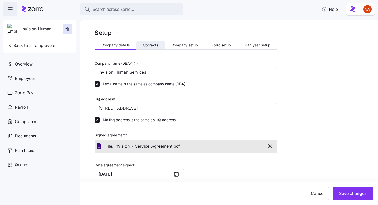
click at [152, 46] on span "Contacts" at bounding box center [150, 45] width 15 height 4
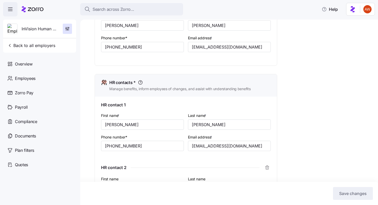
scroll to position [172, 0]
click at [38, 46] on span "Back to all employers" at bounding box center [31, 45] width 48 height 6
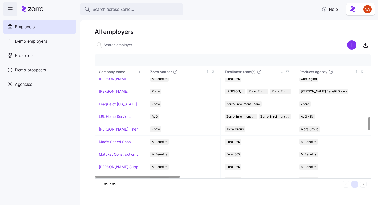
scroll to position [603, 0]
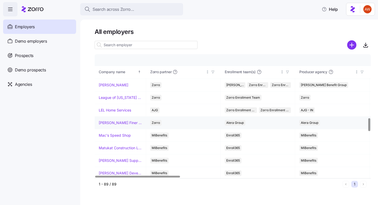
click at [124, 123] on link "[PERSON_NAME] Finer Meats" at bounding box center [120, 122] width 43 height 5
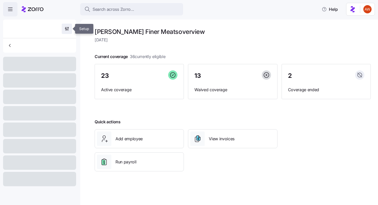
click at [70, 30] on span "button" at bounding box center [67, 29] width 10 height 10
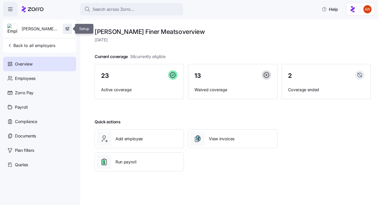
click at [68, 24] on span "button" at bounding box center [67, 29] width 9 height 10
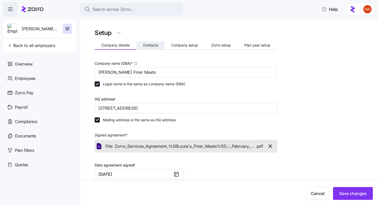
click at [152, 44] on span "Contacts" at bounding box center [150, 45] width 15 height 4
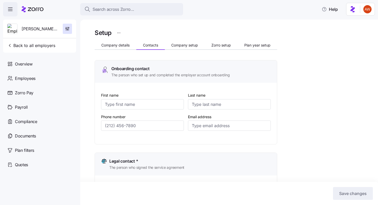
type input "[PERSON_NAME]"
type input "[PERSON_NAME][EMAIL_ADDRESS][DOMAIN_NAME]"
type input "[PERSON_NAME]"
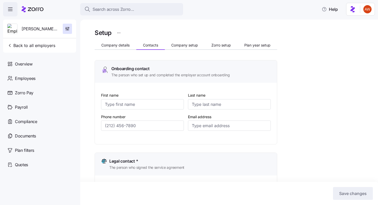
type input "[PERSON_NAME][EMAIL_ADDRESS][DOMAIN_NAME]"
type input "[PERSON_NAME]"
type input "[PERSON_NAME][EMAIL_ADDRESS][DOMAIN_NAME]"
type input "[PERSON_NAME]"
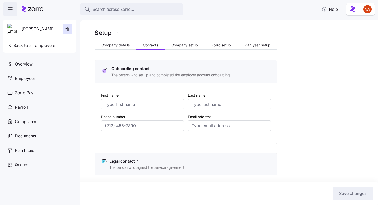
type input "[PERSON_NAME]"
type input "[PERSON_NAME][EMAIL_ADDRESS][DOMAIN_NAME]"
type input "[PHONE_NUMBER]"
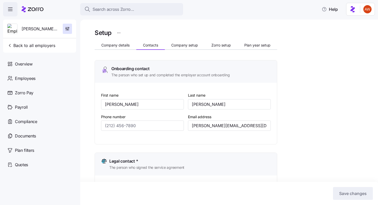
type input "[PHONE_NUMBER]"
click at [57, 43] on div "Louie's Finer Meats Back to all employers" at bounding box center [39, 36] width 73 height 33
click at [46, 46] on span "Back to all employers" at bounding box center [31, 45] width 48 height 6
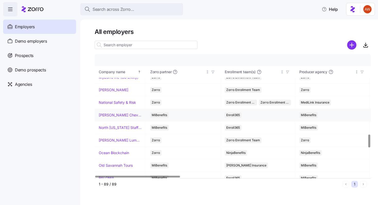
scroll to position [758, 0]
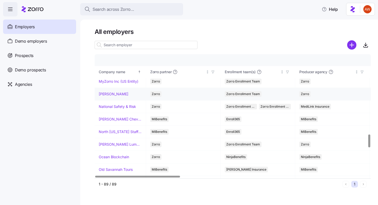
click at [117, 93] on link "[PERSON_NAME]" at bounding box center [114, 93] width 30 height 5
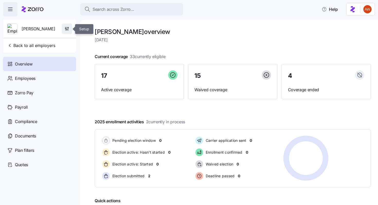
click at [67, 30] on icon "button" at bounding box center [66, 28] width 5 height 5
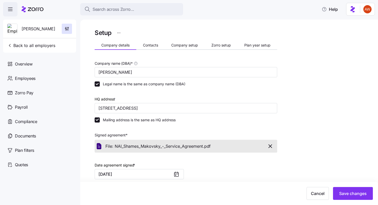
click at [145, 46] on span "Contacts" at bounding box center [150, 45] width 15 height 4
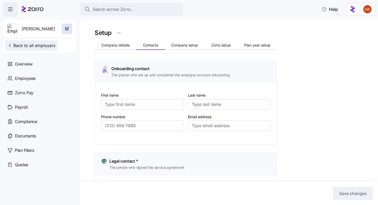
click at [55, 47] on button "Back to all employers" at bounding box center [31, 45] width 52 height 10
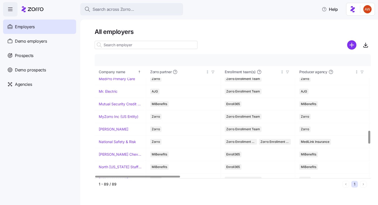
scroll to position [725, 0]
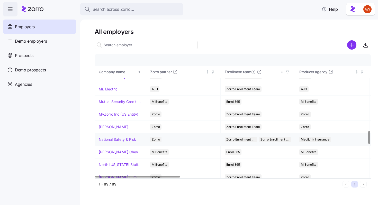
click at [125, 139] on link "National Safety & Risk" at bounding box center [117, 139] width 37 height 5
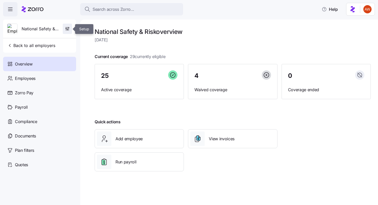
click at [68, 31] on icon "button" at bounding box center [67, 28] width 5 height 5
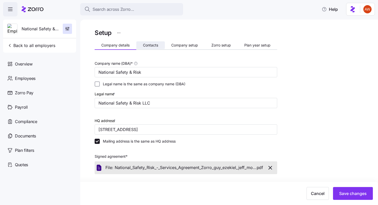
click at [150, 45] on span "Contacts" at bounding box center [150, 45] width 15 height 4
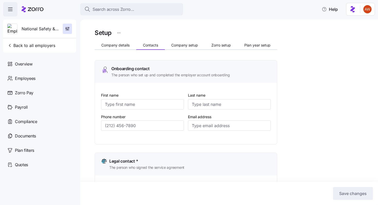
type input "[PERSON_NAME]"
type input "[PERSON_NAME][EMAIL_ADDRESS][PERSON_NAME][DOMAIN_NAME]"
type input "[PERSON_NAME]"
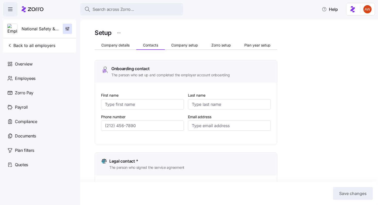
type input "[PERSON_NAME][EMAIL_ADDRESS][PERSON_NAME][DOMAIN_NAME]"
type input "[PERSON_NAME]"
type input "[PERSON_NAME][EMAIL_ADDRESS][PERSON_NAME][DOMAIN_NAME]"
type input "[PERSON_NAME]"
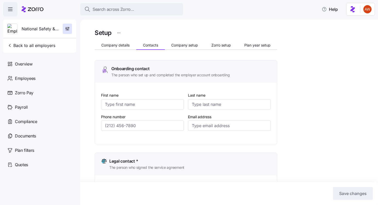
type input "[PERSON_NAME]"
type input "[PERSON_NAME][EMAIL_ADDRESS][PERSON_NAME][DOMAIN_NAME]"
type input "[PHONE_NUMBER]"
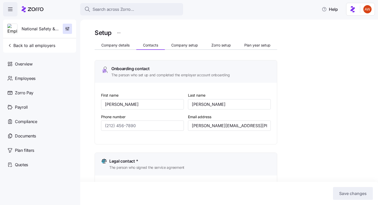
type input "[PHONE_NUMBER]"
click at [51, 43] on span "Back to all employers" at bounding box center [31, 45] width 48 height 6
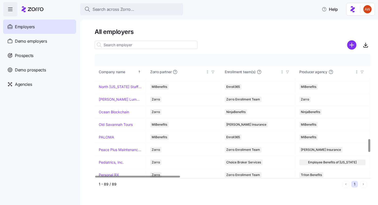
scroll to position [802, 0]
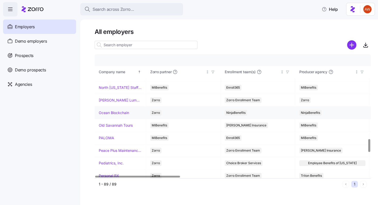
click at [118, 113] on link "Ocean Blockchain" at bounding box center [114, 112] width 30 height 5
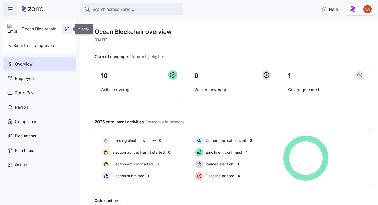
click at [68, 28] on icon "button" at bounding box center [68, 27] width 1 height 1
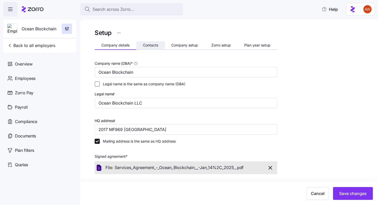
click at [150, 48] on button "Contacts" at bounding box center [150, 45] width 29 height 8
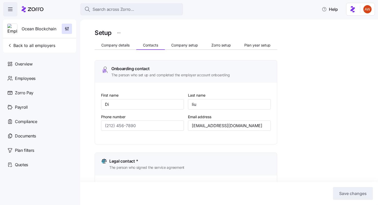
type input "Di"
type input "liu"
type input "[EMAIL_ADDRESS][DOMAIN_NAME]"
type input "Di"
type input "[PERSON_NAME]"
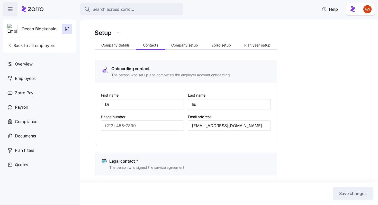
type input "[EMAIL_ADDRESS][DOMAIN_NAME]"
type input "Di"
type input "liu"
type input "[EMAIL_ADDRESS][DOMAIN_NAME]"
type input "di"
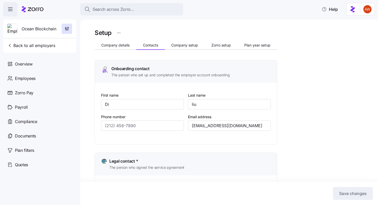
type input "liu"
type input "[EMAIL_ADDRESS][DOMAIN_NAME]"
type input "[PHONE_NUMBER]"
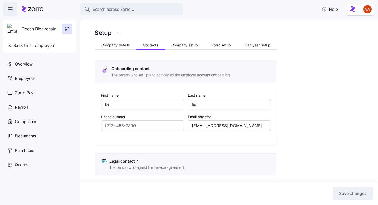
type input "[PHONE_NUMBER]"
click at [126, 43] on button "Company details" at bounding box center [116, 45] width 42 height 8
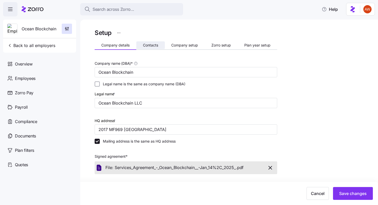
click at [152, 42] on button "Contacts" at bounding box center [150, 45] width 29 height 8
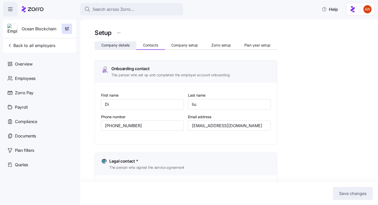
click at [114, 49] on button "Company details" at bounding box center [116, 45] width 42 height 8
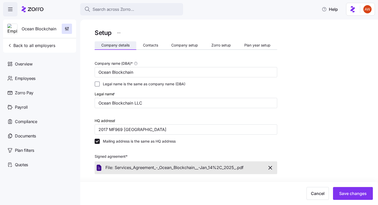
click at [116, 42] on button "Company details" at bounding box center [116, 45] width 42 height 8
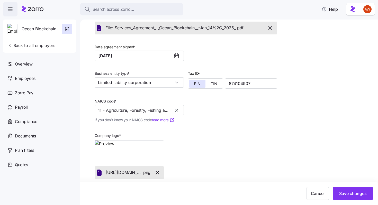
scroll to position [141, 0]
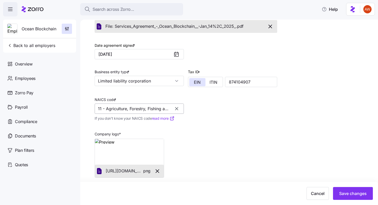
click at [142, 107] on input "11 - Agriculture, Forestry, Fishing and Hunting" at bounding box center [139, 109] width 89 height 10
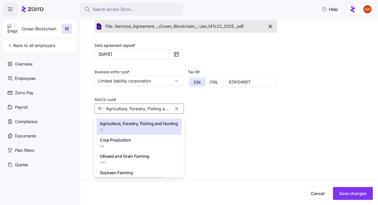
click at [174, 110] on button "button" at bounding box center [176, 108] width 7 height 7
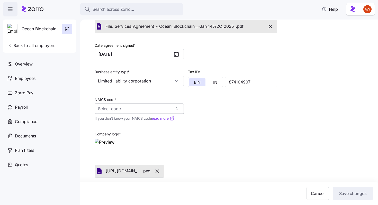
click at [165, 108] on input "NAICS code *" at bounding box center [139, 109] width 89 height 10
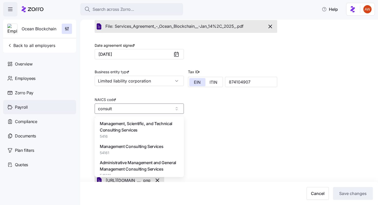
drag, startPoint x: 123, startPoint y: 108, endPoint x: 68, endPoint y: 108, distance: 54.2
click at [69, 108] on div "Search across Zorro... Help Ocean Blockchain Back to all employers Overview Emp…" at bounding box center [189, 101] width 378 height 202
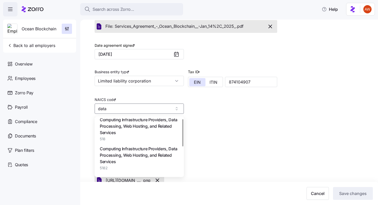
scroll to position [0, 0]
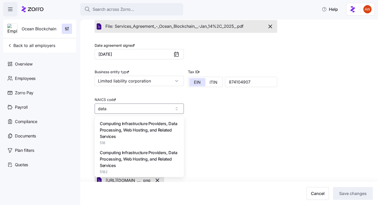
click at [150, 129] on span "Computing Infrastructure Providers, Data Processing, Web Hosting, and Related S…" at bounding box center [139, 130] width 79 height 19
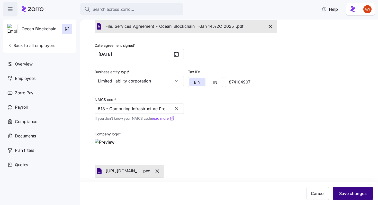
type input "518 - Computing Infrastructure Providers, Data Processing, Web Hosting, and Rel…"
click at [358, 192] on span "Save changes" at bounding box center [353, 193] width 28 height 6
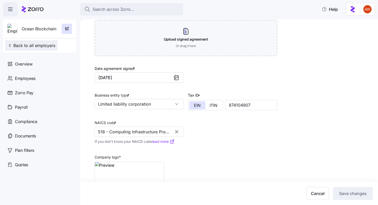
click at [41, 44] on span "Back to all employers" at bounding box center [31, 45] width 48 height 6
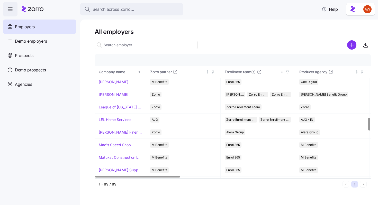
scroll to position [599, 0]
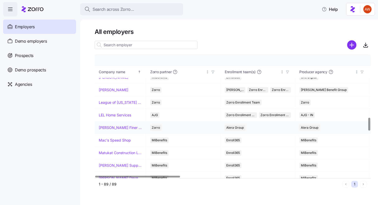
click at [121, 128] on link "[PERSON_NAME] Finer Meats" at bounding box center [120, 127] width 43 height 5
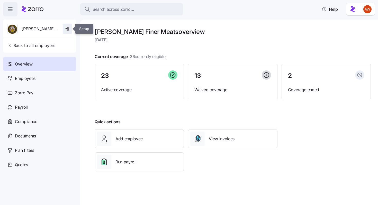
click at [68, 29] on icon "button" at bounding box center [67, 28] width 5 height 5
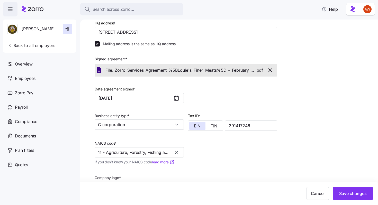
scroll to position [85, 0]
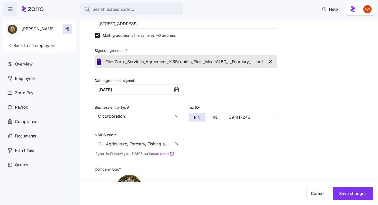
click at [177, 144] on icon "button" at bounding box center [176, 143] width 3 height 3
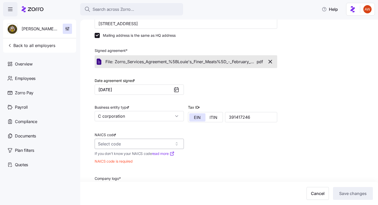
click at [149, 142] on input "NAICS code *" at bounding box center [139, 144] width 89 height 10
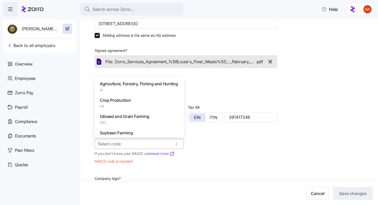
click at [149, 142] on input "NAICS code *" at bounding box center [139, 144] width 89 height 10
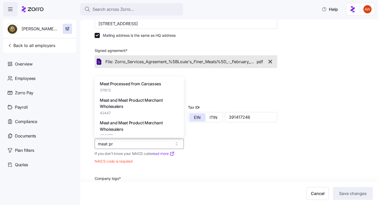
scroll to position [5, 0]
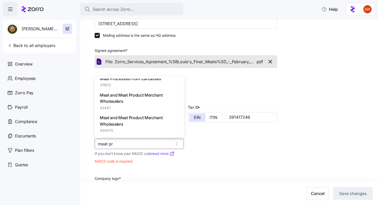
click at [140, 104] on span "Meat and Meat Product Merchant Wholesalers" at bounding box center [139, 98] width 79 height 13
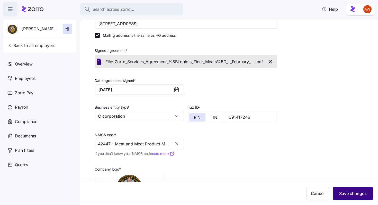
type input "42447 - Meat and Meat Product Merchant Wholesalers"
click at [341, 195] on span "Save changes" at bounding box center [353, 193] width 28 height 6
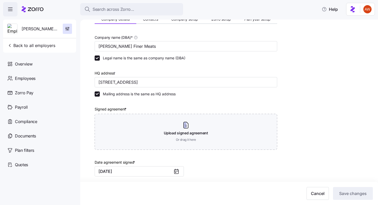
scroll to position [19, 0]
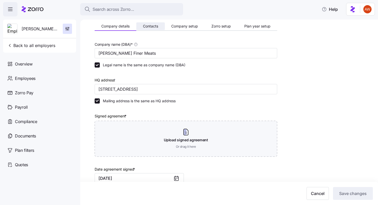
click at [150, 25] on span "Contacts" at bounding box center [150, 26] width 15 height 4
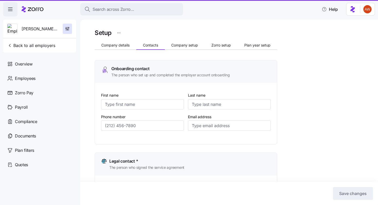
type input "[PERSON_NAME]"
type input "[PERSON_NAME][EMAIL_ADDRESS][DOMAIN_NAME]"
type input "[PERSON_NAME]"
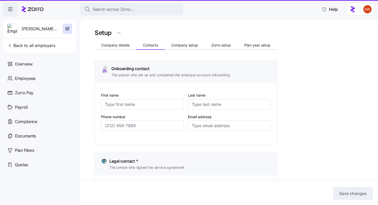
type input "[PERSON_NAME][EMAIL_ADDRESS][DOMAIN_NAME]"
type input "[PERSON_NAME]"
type input "[PERSON_NAME][EMAIL_ADDRESS][DOMAIN_NAME]"
type input "[PERSON_NAME]"
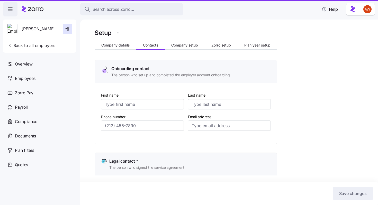
type input "[PERSON_NAME]"
type input "[PERSON_NAME][EMAIL_ADDRESS][DOMAIN_NAME]"
type input "[PHONE_NUMBER]"
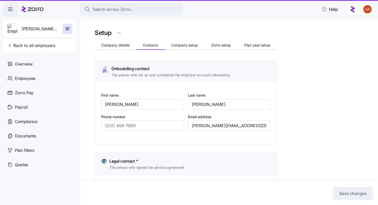
type input "[PHONE_NUMBER]"
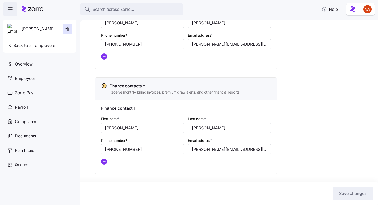
scroll to position [274, 0]
click at [45, 41] on button "Back to all employers" at bounding box center [31, 45] width 52 height 10
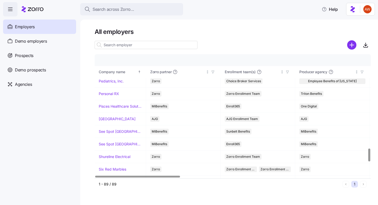
scroll to position [882, 0]
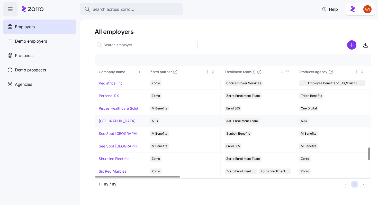
click at [122, 120] on link "[GEOGRAPHIC_DATA]" at bounding box center [117, 120] width 37 height 5
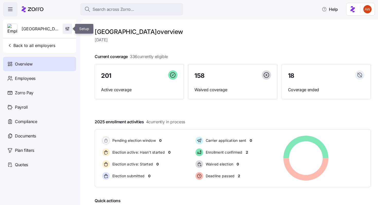
click at [68, 30] on icon "button" at bounding box center [67, 28] width 5 height 5
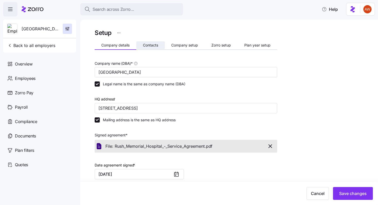
click at [144, 45] on span "Contacts" at bounding box center [150, 45] width 15 height 4
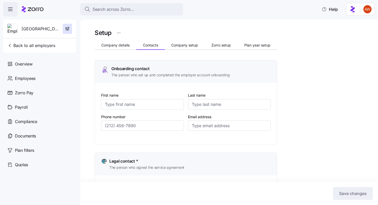
type input "Katelyn"
type input "Green"
type input "[DOMAIN_NAME][EMAIL_ADDRESS][DOMAIN_NAME]"
type input "[PERSON_NAME]"
type input "Bane"
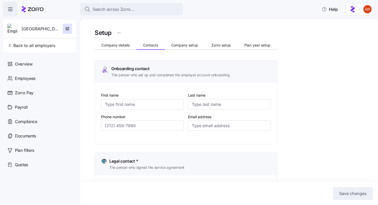
type input "[PERSON_NAME][EMAIL_ADDRESS][PERSON_NAME][DOMAIN_NAME]"
type input "Katelyn"
type input "Green"
type input "[DOMAIN_NAME][EMAIL_ADDRESS][DOMAIN_NAME]"
type input "[PERSON_NAME]"
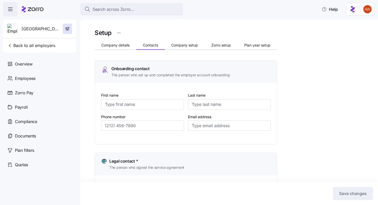
type input "[PERSON_NAME]"
type input "[PERSON_NAME][EMAIL_ADDRESS][PERSON_NAME][DOMAIN_NAME]"
type input "[PHONE_NUMBER]"
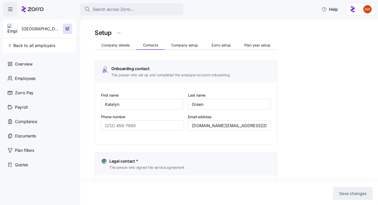
type input "[PHONE_NUMBER]"
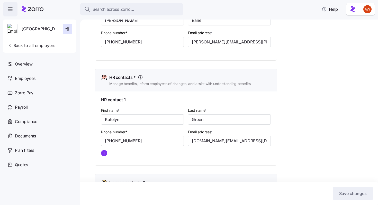
scroll to position [177, 0]
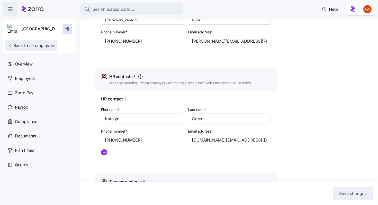
click at [50, 45] on span "Back to all employers" at bounding box center [31, 45] width 48 height 6
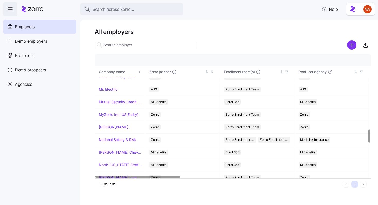
scroll to position [730, 1]
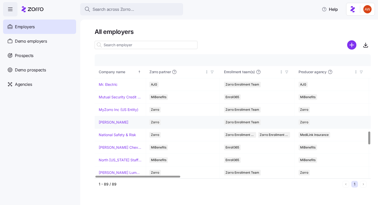
click at [128, 122] on link "[PERSON_NAME]" at bounding box center [114, 122] width 30 height 5
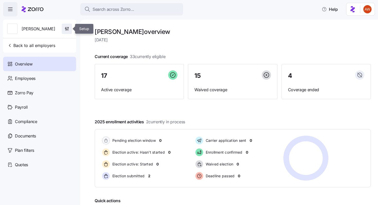
click at [67, 30] on icon "button" at bounding box center [66, 28] width 5 height 5
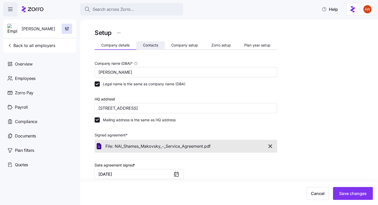
click at [149, 44] on span "Contacts" at bounding box center [150, 45] width 15 height 4
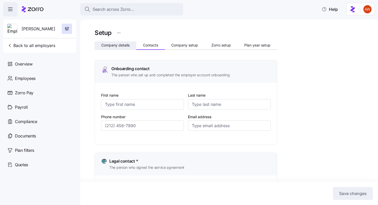
click at [125, 44] on span "Company details" at bounding box center [115, 45] width 28 height 4
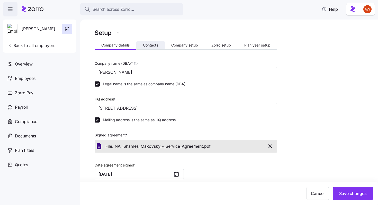
click at [151, 47] on span "Contacts" at bounding box center [150, 45] width 15 height 4
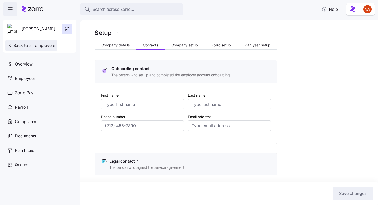
click at [35, 45] on span "Back to all employers" at bounding box center [31, 45] width 48 height 6
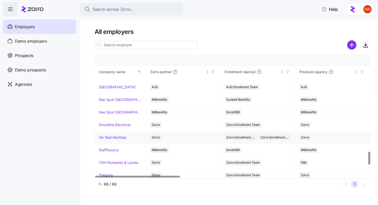
scroll to position [913, 0]
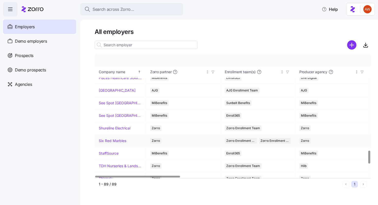
click at [121, 143] on td "Six Red Marbles" at bounding box center [120, 141] width 51 height 13
click at [120, 140] on link "Six Red Marbles" at bounding box center [113, 140] width 28 height 5
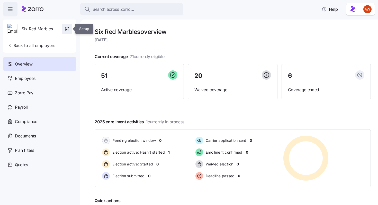
click at [67, 32] on span "button" at bounding box center [67, 29] width 10 height 10
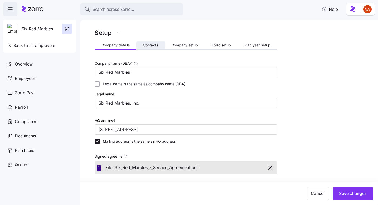
click at [144, 44] on span "Contacts" at bounding box center [150, 45] width 15 height 4
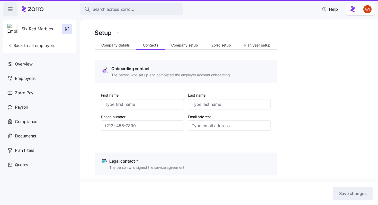
type input "[PERSON_NAME]"
type input "[PERSON_NAME][EMAIL_ADDRESS][DOMAIN_NAME]"
type input "[PERSON_NAME]"
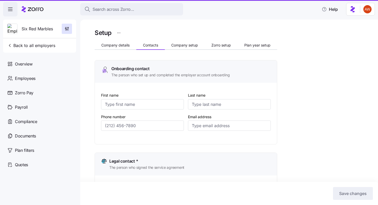
type input "[PERSON_NAME][EMAIL_ADDRESS][DOMAIN_NAME]"
type input "[PERSON_NAME]"
type input "[PERSON_NAME][EMAIL_ADDRESS][DOMAIN_NAME]"
type input "[PERSON_NAME]"
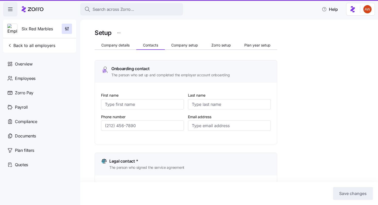
type input "[PERSON_NAME]"
type input "[PERSON_NAME][EMAIL_ADDRESS][DOMAIN_NAME]"
type input "[PHONE_NUMBER]"
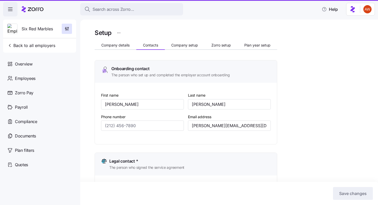
type input "[PHONE_NUMBER]"
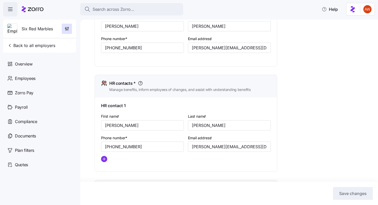
scroll to position [178, 0]
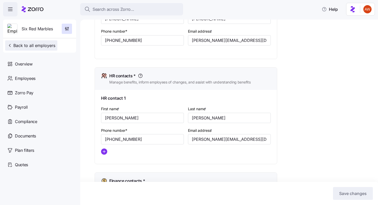
click at [45, 45] on span "Back to all employers" at bounding box center [31, 45] width 48 height 6
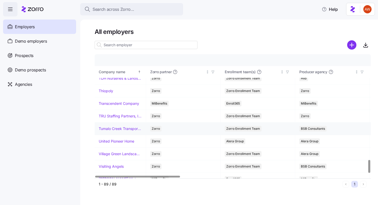
scroll to position [999, 0]
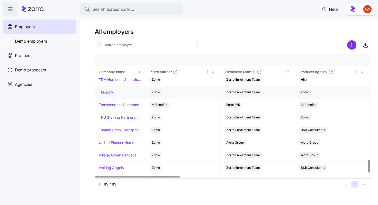
click at [108, 93] on link "Thiopoly" at bounding box center [106, 92] width 14 height 5
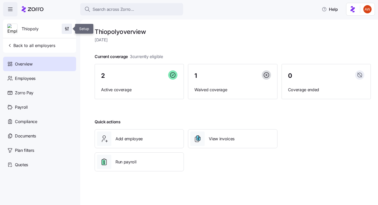
click at [68, 30] on icon "button" at bounding box center [66, 28] width 5 height 5
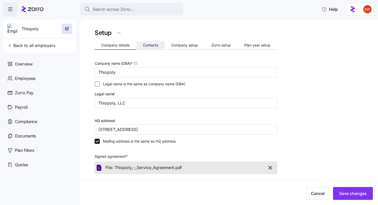
click at [147, 43] on button "Contacts" at bounding box center [150, 45] width 29 height 8
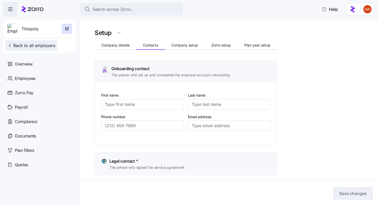
click at [40, 45] on span "Back to all employers" at bounding box center [31, 45] width 48 height 6
